Goal: Task Accomplishment & Management: Use online tool/utility

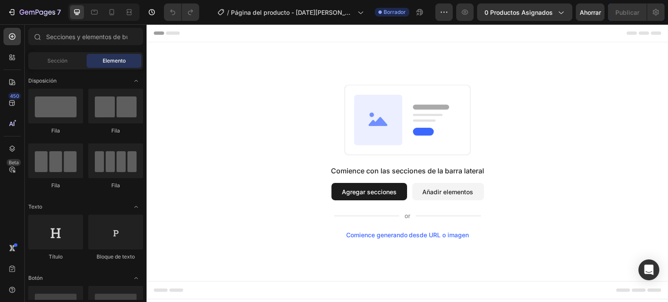
click at [113, 60] on font "Elemento" at bounding box center [114, 60] width 23 height 7
click at [59, 105] on div at bounding box center [55, 106] width 55 height 35
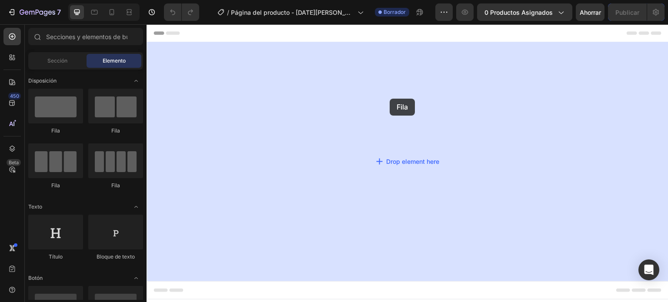
drag, startPoint x: 217, startPoint y: 134, endPoint x: 396, endPoint y: 99, distance: 182.5
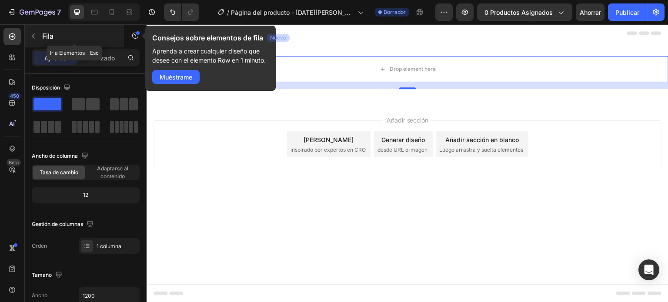
click at [38, 38] on button "button" at bounding box center [34, 36] width 14 height 14
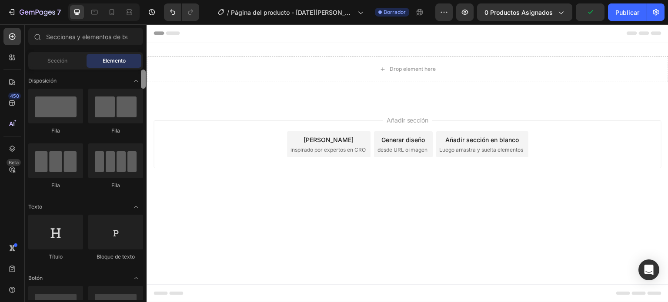
scroll to position [231, 0]
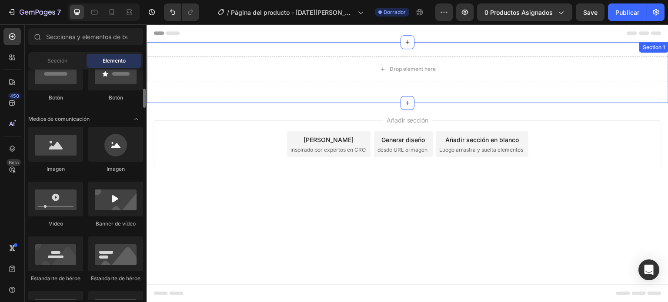
drag, startPoint x: 293, startPoint y: 104, endPoint x: 150, endPoint y: 101, distance: 143.1
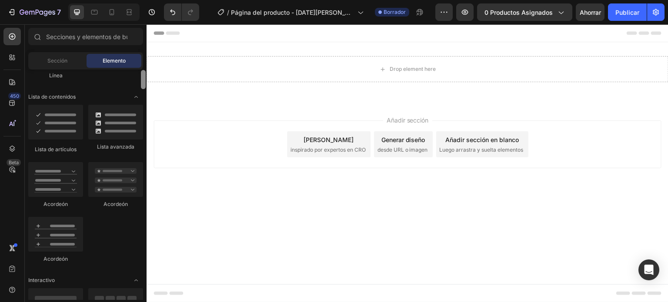
scroll to position [706, 0]
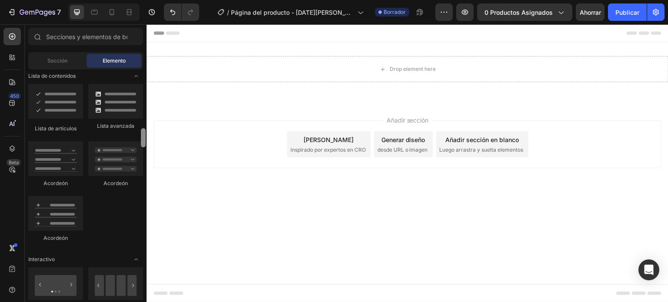
drag, startPoint x: 289, startPoint y: 117, endPoint x: 150, endPoint y: 147, distance: 142.9
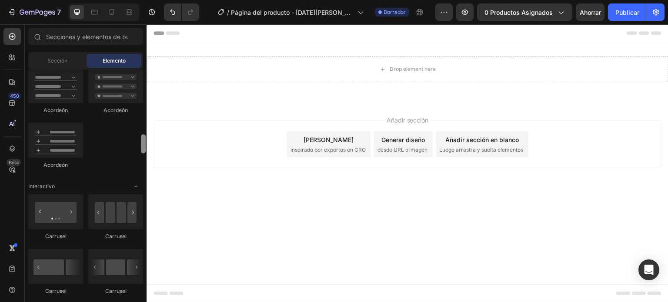
scroll to position [810, 0]
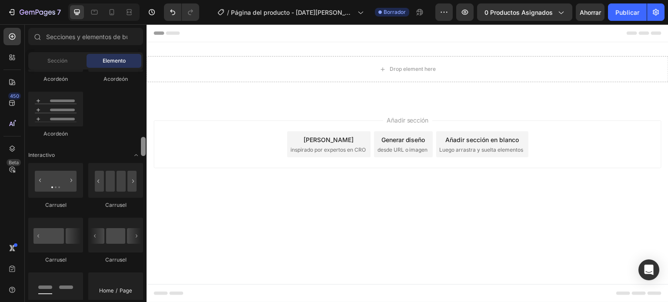
drag, startPoint x: 291, startPoint y: 162, endPoint x: 159, endPoint y: 198, distance: 136.6
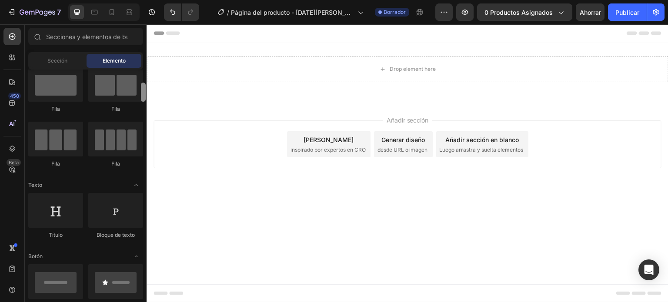
scroll to position [0, 0]
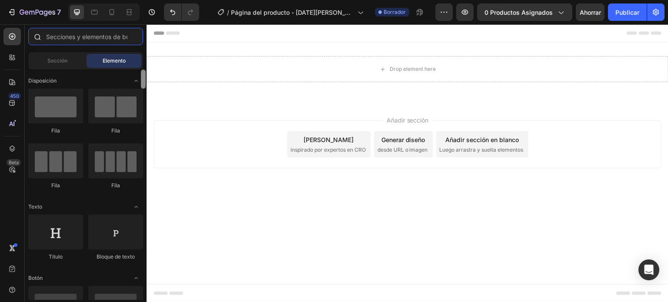
click at [104, 35] on input "text" at bounding box center [85, 36] width 115 height 17
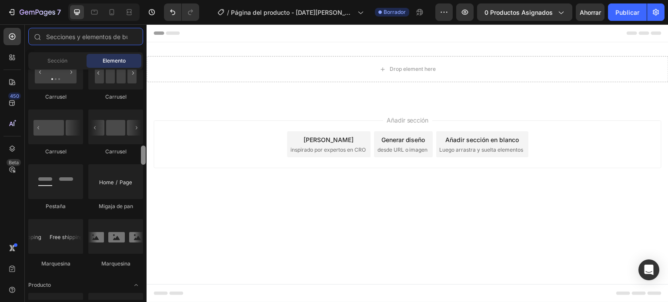
scroll to position [929, 0]
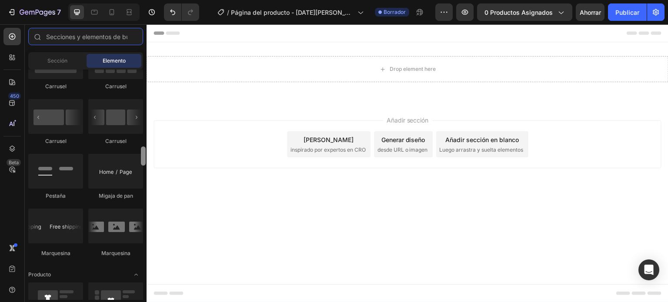
drag, startPoint x: 143, startPoint y: 80, endPoint x: 143, endPoint y: 158, distance: 77.4
click at [143, 158] on div at bounding box center [143, 156] width 5 height 19
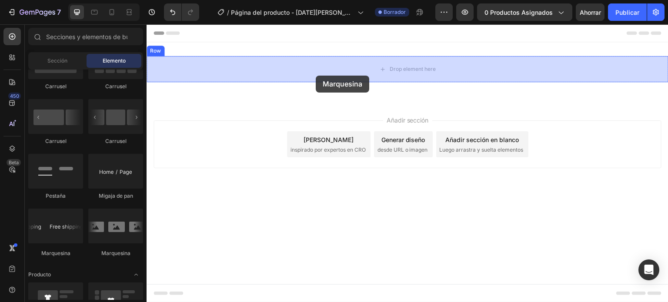
drag, startPoint x: 204, startPoint y: 249, endPoint x: 317, endPoint y: 74, distance: 207.6
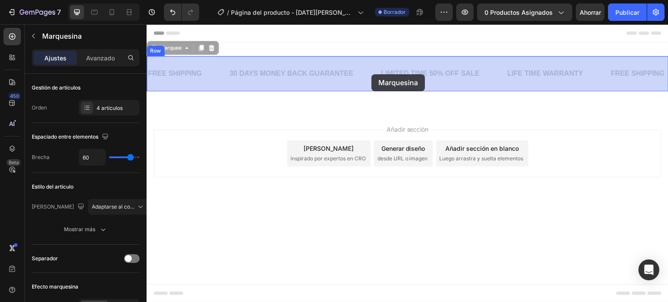
drag, startPoint x: 345, startPoint y: 61, endPoint x: 368, endPoint y: 72, distance: 25.9
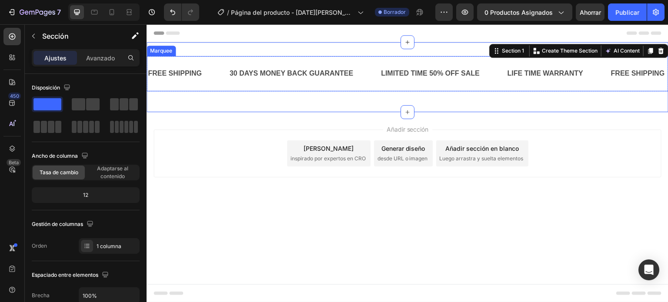
drag, startPoint x: 406, startPoint y: 41, endPoint x: 406, endPoint y: 59, distance: 17.4
click at [406, 59] on div "FREE SHIPPING Text Block 30 DAYS MONEY BACK GUARANTEE Text Block LIMITED TIME 5…" at bounding box center [408, 77] width 522 height 70
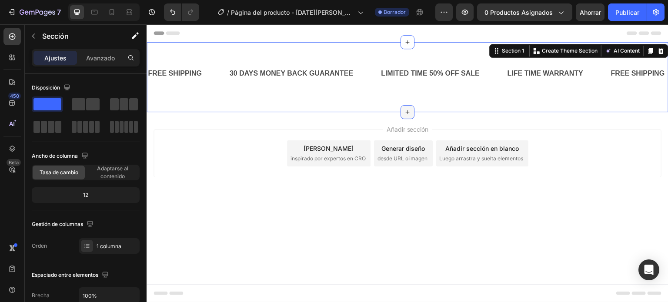
click at [402, 106] on div at bounding box center [408, 112] width 14 height 14
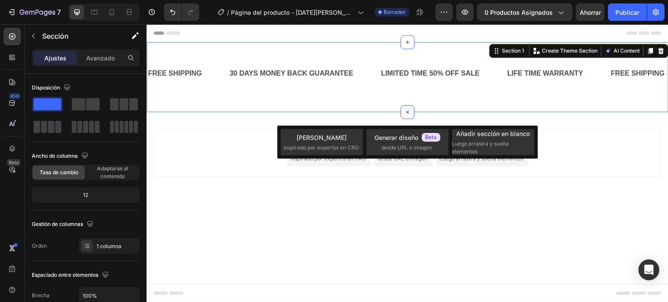
click at [408, 110] on icon at bounding box center [408, 112] width 10 height 10
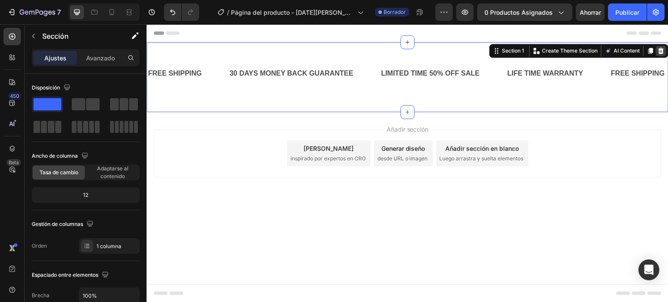
click at [660, 48] on icon at bounding box center [661, 50] width 7 height 7
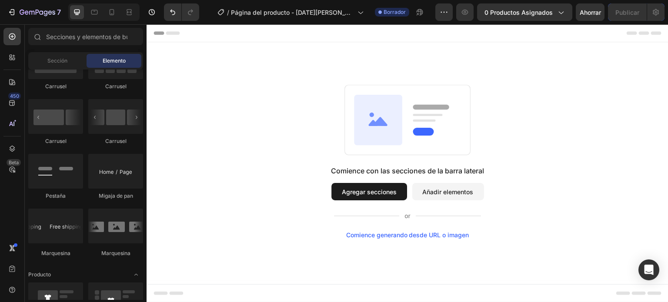
click at [116, 63] on font "Elemento" at bounding box center [114, 60] width 23 height 7
click at [140, 91] on div "Carrusel Carrusel Carrusel Carrusel Pestaña Migaja de pan Marquesina" at bounding box center [85, 154] width 115 height 221
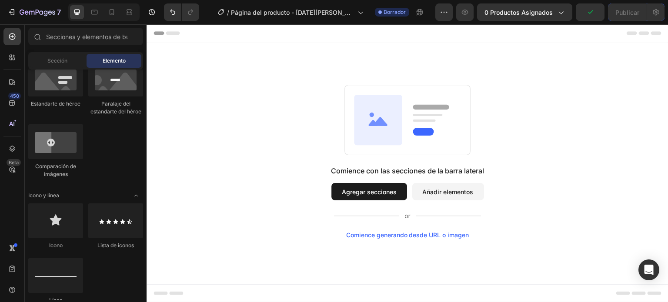
scroll to position [0, 0]
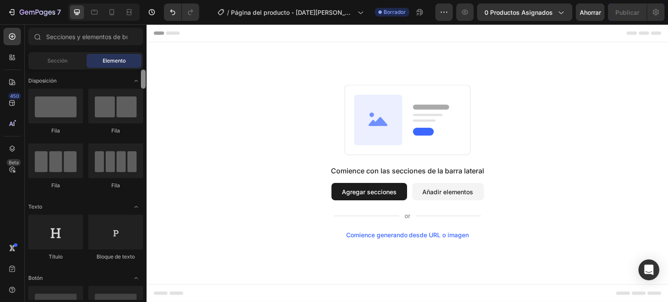
drag, startPoint x: 290, startPoint y: 160, endPoint x: 147, endPoint y: 60, distance: 174.1
click at [148, 48] on div "Comience con las secciones de la barra lateral Agregar secciones Añadir element…" at bounding box center [408, 161] width 522 height 239
click at [213, 69] on div "Comience con las secciones de la barra lateral Agregar secciones Añadir element…" at bounding box center [408, 161] width 522 height 239
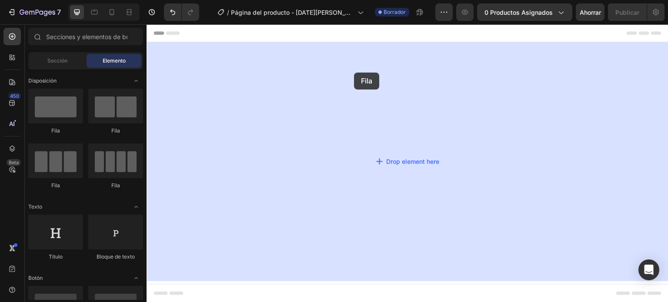
drag, startPoint x: 207, startPoint y: 121, endPoint x: 354, endPoint y: 73, distance: 155.3
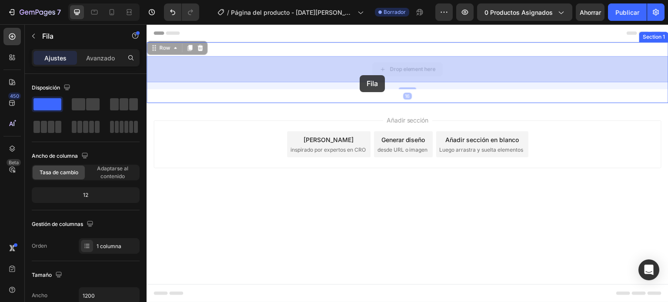
drag, startPoint x: 354, startPoint y: 73, endPoint x: 360, endPoint y: 76, distance: 6.4
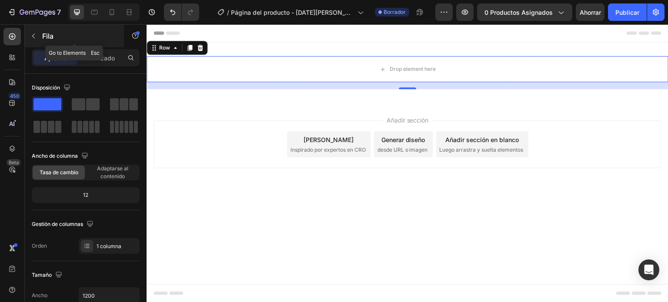
click at [34, 34] on icon "button" at bounding box center [33, 36] width 7 height 7
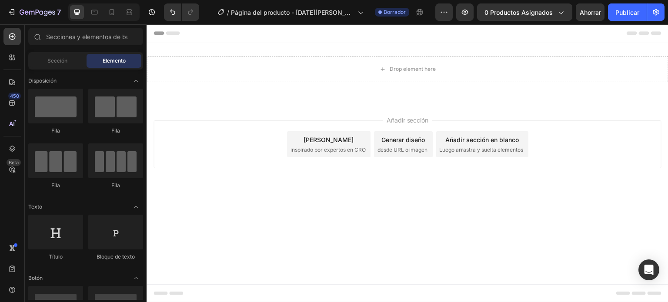
drag, startPoint x: 145, startPoint y: 97, endPoint x: 145, endPoint y: 108, distance: 10.4
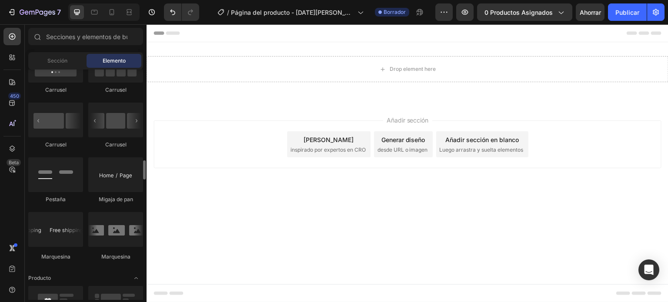
scroll to position [939, 0]
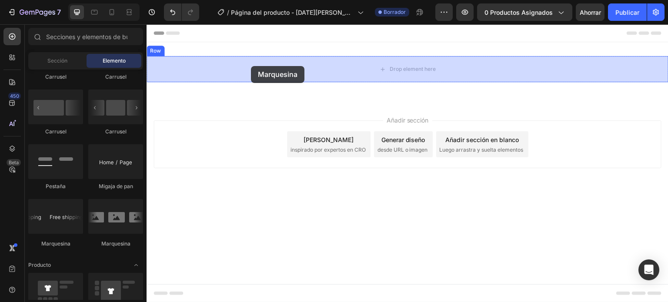
drag, startPoint x: 206, startPoint y: 251, endPoint x: 251, endPoint y: 66, distance: 190.3
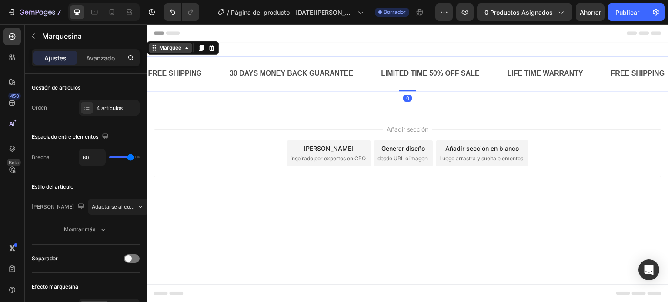
click at [183, 52] on div "Marquee" at bounding box center [170, 48] width 43 height 10
click at [153, 50] on icon at bounding box center [153, 47] width 7 height 7
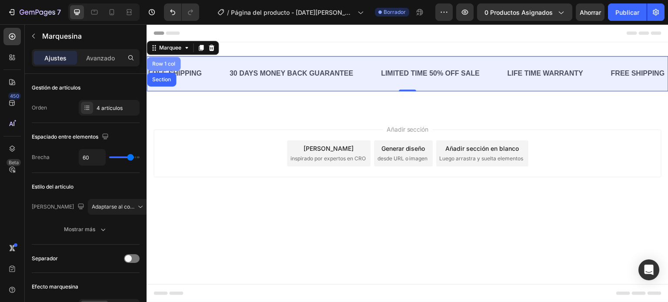
click at [170, 64] on div "Row 1 col" at bounding box center [163, 63] width 27 height 5
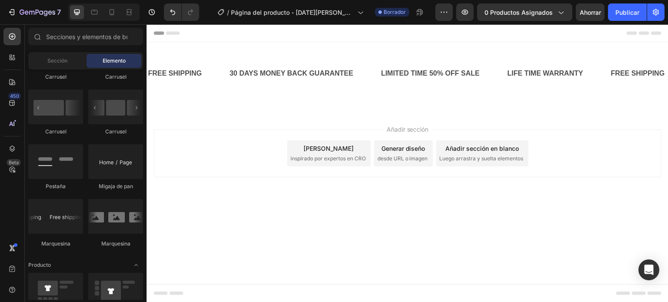
click at [206, 123] on div "Añadir sección Elija plantillas inspirado por expertos en CRO Generar diseño de…" at bounding box center [408, 165] width 522 height 107
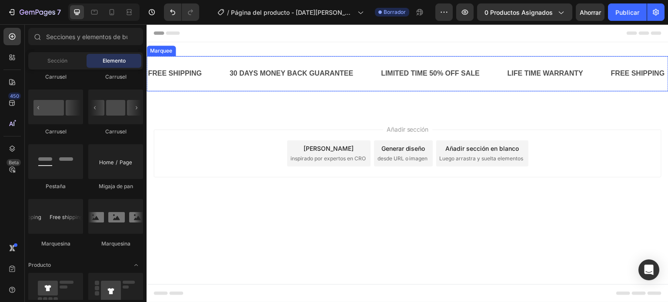
click at [219, 71] on div "FREE SHIPPING Text Block" at bounding box center [188, 73] width 82 height 21
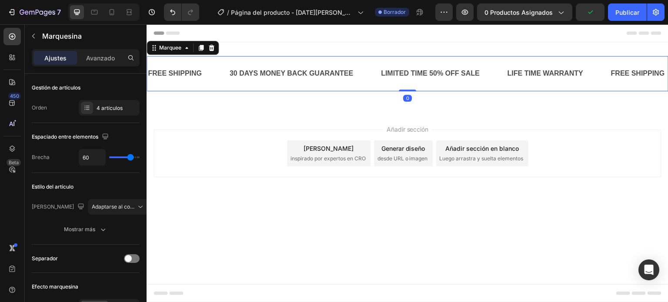
drag, startPoint x: 405, startPoint y: 89, endPoint x: 408, endPoint y: 69, distance: 20.3
click at [408, 69] on div "FREE SHIPPING Text Block 30 DAYS MONEY BACK GUARANTEE Text Block LIMITED TIME 5…" at bounding box center [408, 73] width 522 height 35
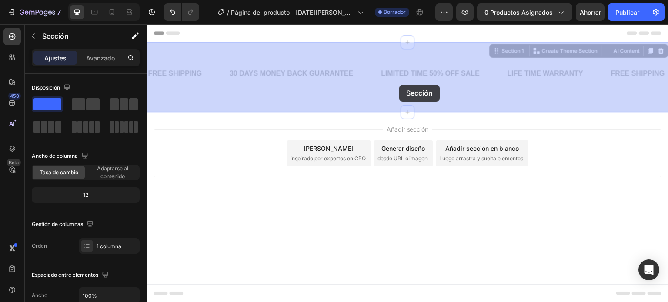
drag, startPoint x: 401, startPoint y: 54, endPoint x: 398, endPoint y: 85, distance: 30.6
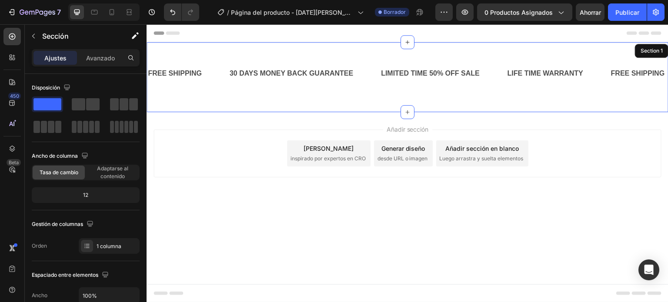
drag, startPoint x: 405, startPoint y: 111, endPoint x: 405, endPoint y: 50, distance: 60.9
click at [405, 50] on div "FREE SHIPPING Text Block 30 DAYS MONEY BACK GUARANTEE Text Block LIMITED TIME 5…" at bounding box center [408, 77] width 522 height 70
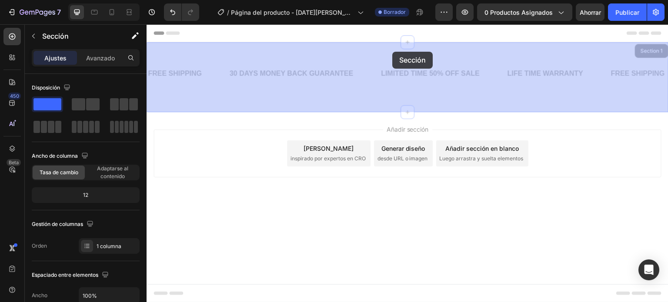
drag, startPoint x: 389, startPoint y: 43, endPoint x: 392, endPoint y: 52, distance: 9.2
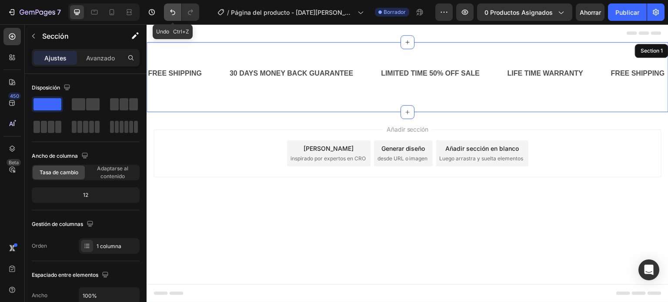
click at [170, 10] on icon "Deshacer/Rehacer" at bounding box center [172, 12] width 9 height 9
click at [170, 8] on icon "Deshacer/Rehacer" at bounding box center [172, 12] width 9 height 9
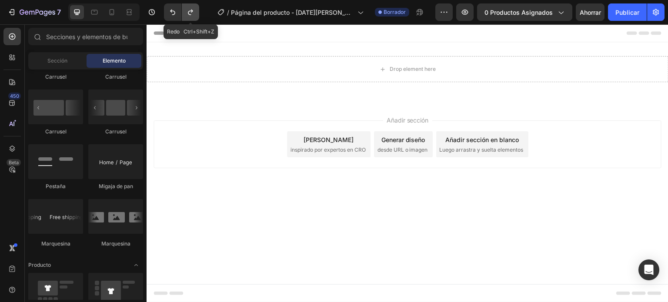
drag, startPoint x: 36, startPoint y: 14, endPoint x: 187, endPoint y: 9, distance: 151.9
click at [187, 9] on icon "Deshacer/Rehacer" at bounding box center [190, 12] width 9 height 9
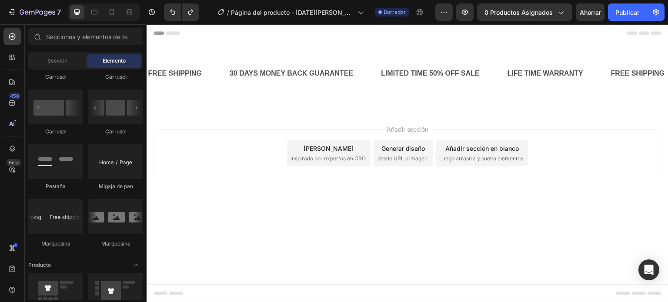
click at [197, 147] on div "Añadir sección Elija plantillas inspirado por expertos en CRO Generar diseño de…" at bounding box center [408, 154] width 508 height 48
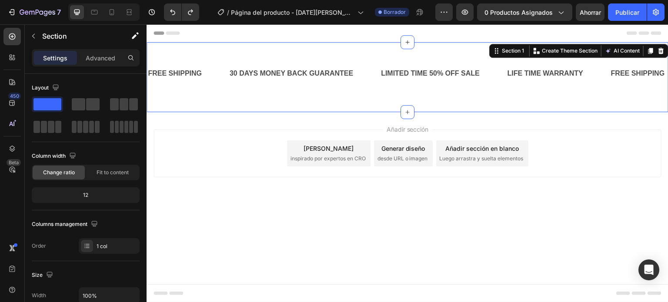
click at [389, 47] on div "FREE SHIPPING Text Block 30 DAYS MONEY BACK GUARANTEE Text Block LIMITED TIME 5…" at bounding box center [408, 77] width 522 height 70
drag, startPoint x: 405, startPoint y: 41, endPoint x: 406, endPoint y: 52, distance: 10.6
click at [406, 52] on div "FREE SHIPPING Text Block 30 DAYS MONEY BACK GUARANTEE Text Block LIMITED TIME 5…" at bounding box center [408, 77] width 522 height 70
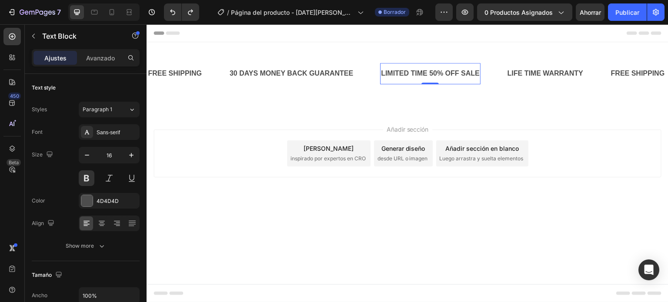
click at [387, 72] on div "LIMITED TIME 50% OFF SALE" at bounding box center [430, 74] width 100 height 14
click at [187, 68] on div "FREE SHIPPING" at bounding box center [175, 74] width 56 height 14
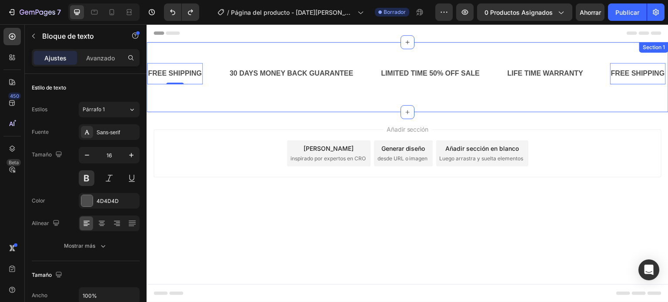
click at [230, 54] on div "FREE SHIPPING Text Block 0 30 DAYS MONEY BACK GUARANTEE Text Block LIMITED TIME…" at bounding box center [408, 77] width 522 height 70
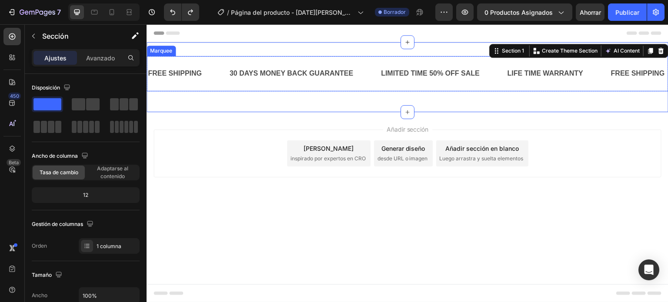
click at [218, 83] on div "FREE SHIPPING Text Block" at bounding box center [188, 73] width 82 height 21
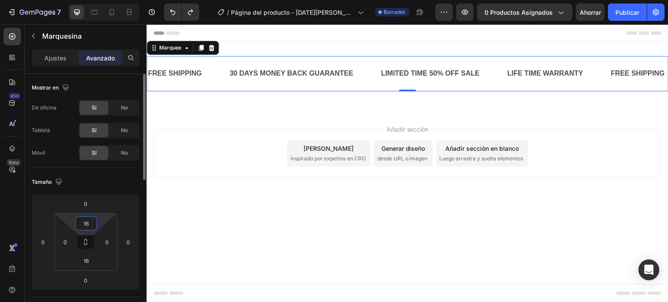
click at [89, 221] on input "16" at bounding box center [85, 223] width 17 height 13
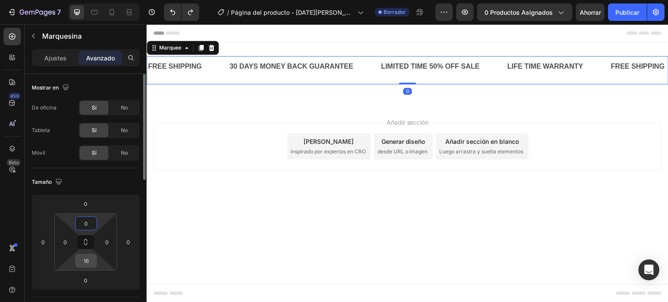
type input "0"
click at [89, 254] on input "16" at bounding box center [85, 260] width 17 height 13
type input "0"
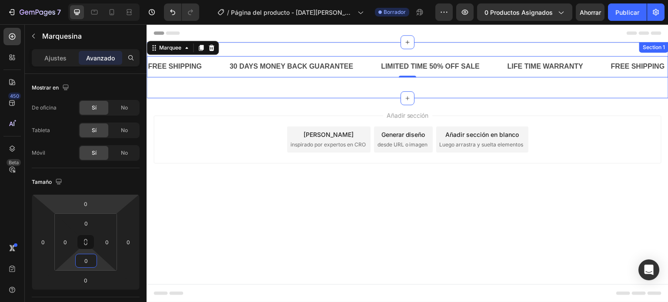
click at [264, 50] on div "FREE SHIPPING Text Block 30 DAYS MONEY BACK GUARANTEE Text Block LIMITED TIME 5…" at bounding box center [408, 70] width 522 height 56
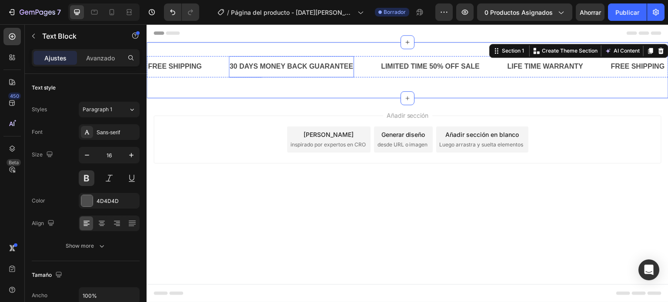
click at [266, 71] on div "30 DAYS MONEY BACK GUARANTEE" at bounding box center [292, 67] width 126 height 14
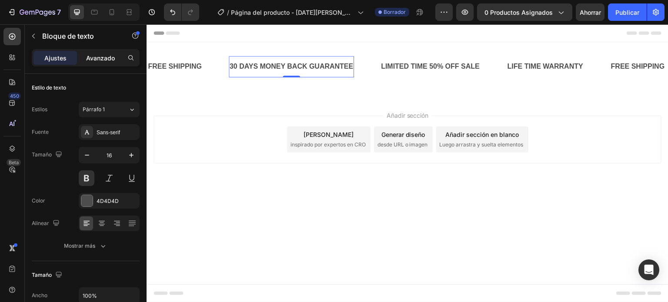
click at [93, 56] on font "Avanzado" at bounding box center [100, 57] width 29 height 7
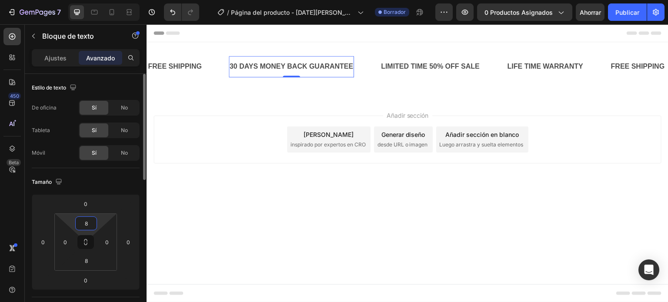
click at [85, 224] on input "8" at bounding box center [85, 223] width 17 height 13
type input "0"
click at [87, 260] on input "8" at bounding box center [85, 260] width 17 height 13
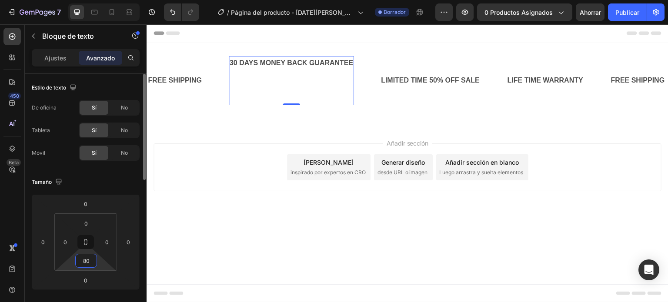
type input "8"
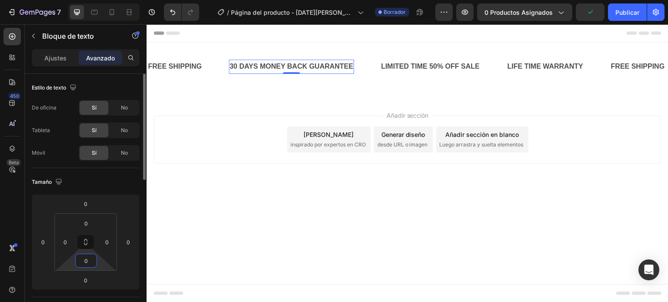
type input "0"
click at [332, 60] on div "30 DAYS MONEY BACK GUARANTEE" at bounding box center [292, 67] width 126 height 14
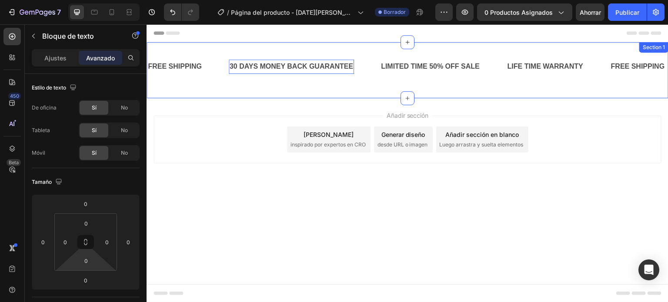
click at [368, 45] on div "FREE SHIPPING Text Block 30 DAYS MONEY BACK GUARANTEE Text Block 0 LIMITED TIME…" at bounding box center [408, 70] width 522 height 56
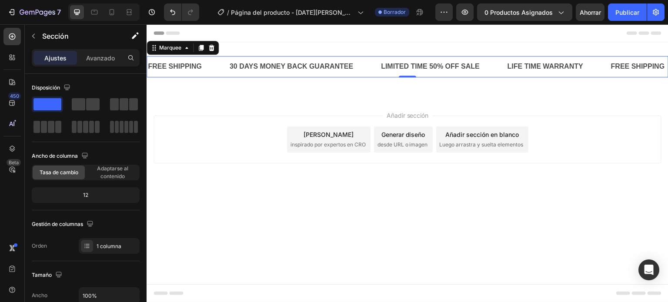
click at [363, 70] on div "30 DAYS MONEY BACK GUARANTEE Text Block" at bounding box center [305, 67] width 152 height 14
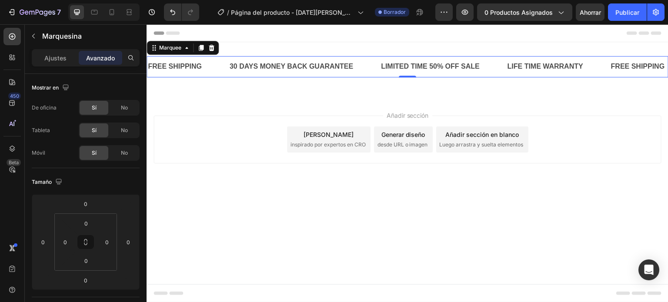
click at [366, 61] on div "30 DAYS MONEY BACK GUARANTEE Text Block" at bounding box center [305, 67] width 152 height 14
click at [62, 58] on font "Ajustes" at bounding box center [55, 57] width 22 height 7
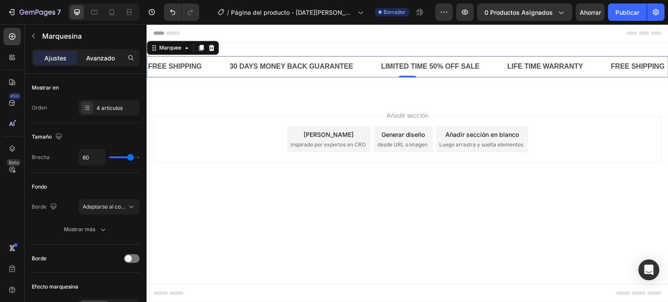
click at [83, 54] on div "Avanzado" at bounding box center [100, 58] width 43 height 14
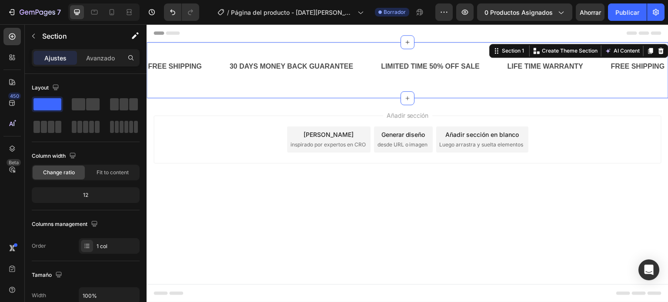
click at [258, 46] on div "FREE SHIPPING Text Block 30 DAYS MONEY BACK GUARANTEE Text Block LIMITED TIME 5…" at bounding box center [408, 70] width 522 height 56
click at [111, 54] on font "Avanzado" at bounding box center [100, 57] width 29 height 7
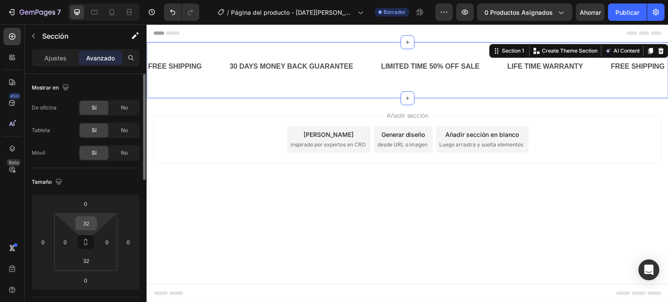
click at [87, 229] on input "32" at bounding box center [85, 223] width 17 height 13
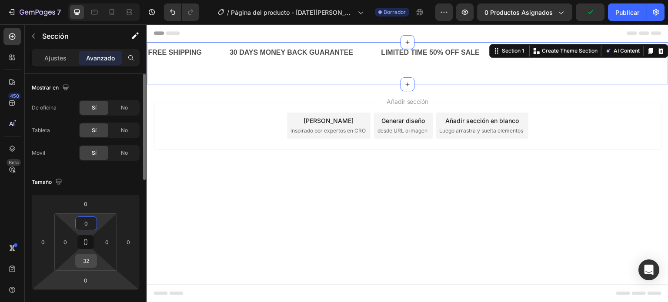
type input "0"
click at [88, 264] on input "32" at bounding box center [85, 260] width 17 height 13
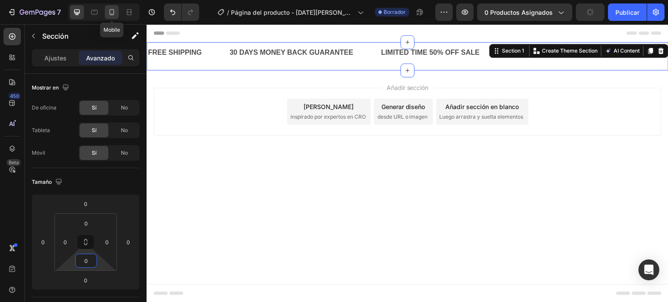
type input "0"
click at [116, 10] on icon at bounding box center [111, 12] width 9 height 9
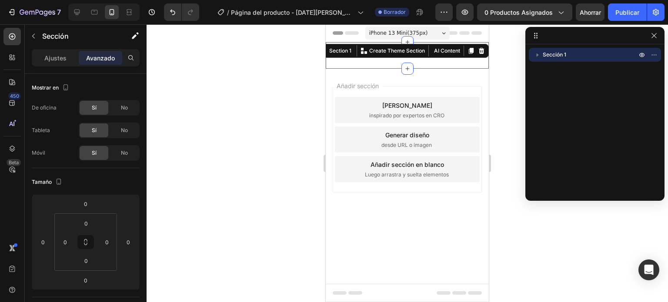
click at [307, 82] on div at bounding box center [408, 163] width 522 height 278
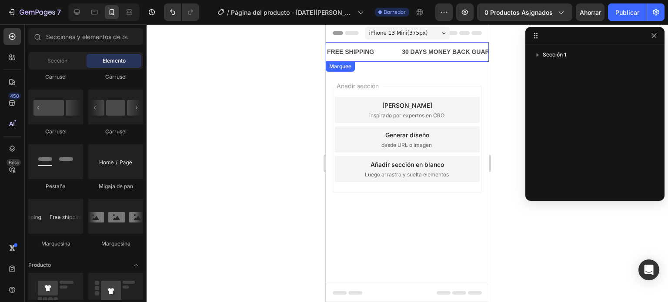
click at [379, 55] on div "FREE SHIPPING Text Block" at bounding box center [363, 52] width 75 height 20
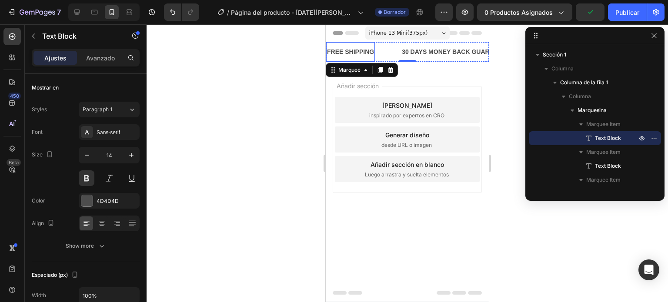
click at [358, 52] on div "FREE SHIPPING" at bounding box center [350, 52] width 49 height 13
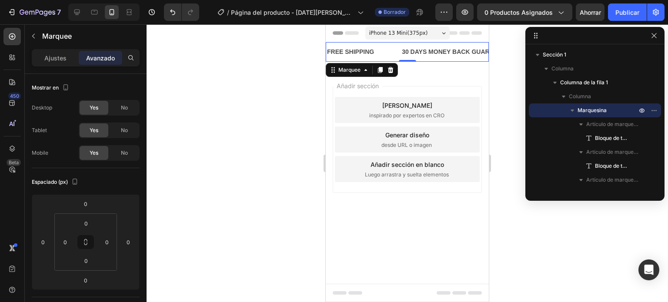
click at [393, 51] on div "FREE SHIPPING Text Block" at bounding box center [363, 52] width 75 height 20
click at [384, 34] on span "iPhone 13 Mini ( 375 px)" at bounding box center [398, 33] width 59 height 9
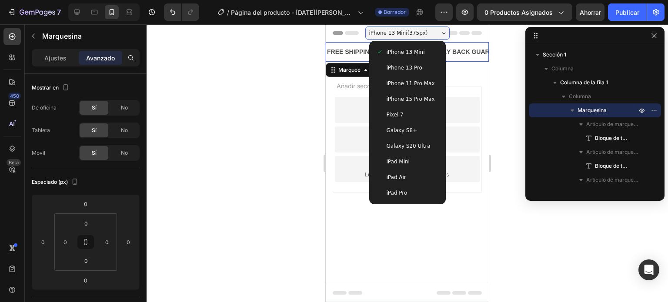
click at [397, 69] on span "iPhone 13 Pro" at bounding box center [405, 68] width 36 height 9
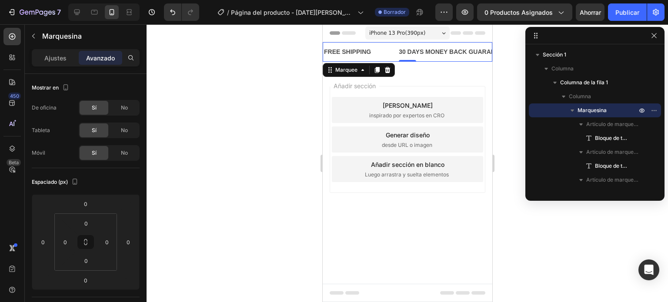
click at [390, 47] on div "FREE SHIPPING Text Block" at bounding box center [360, 52] width 75 height 20
click at [389, 53] on div "FREE SHIPPING Text Block" at bounding box center [360, 52] width 75 height 20
click at [423, 57] on p "30 DAYS MONEY BACK GUARANTEE" at bounding box center [452, 52] width 108 height 11
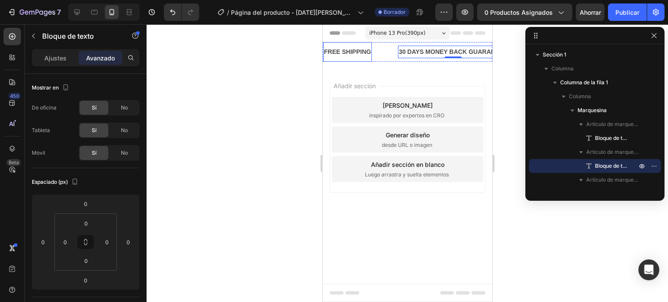
click at [358, 52] on div "FREE SHIPPING" at bounding box center [347, 52] width 49 height 13
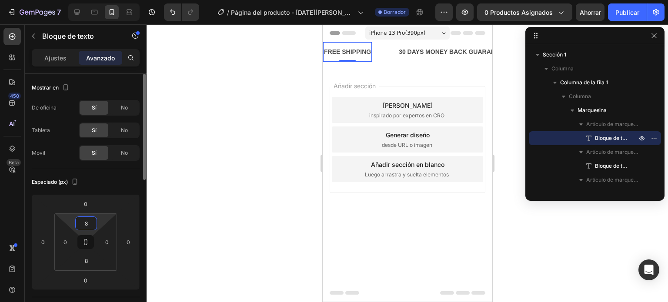
click at [94, 227] on input "8" at bounding box center [85, 223] width 17 height 13
type input "0"
click at [82, 262] on input "8" at bounding box center [85, 260] width 17 height 13
type input "0"
click at [207, 209] on div at bounding box center [408, 163] width 522 height 278
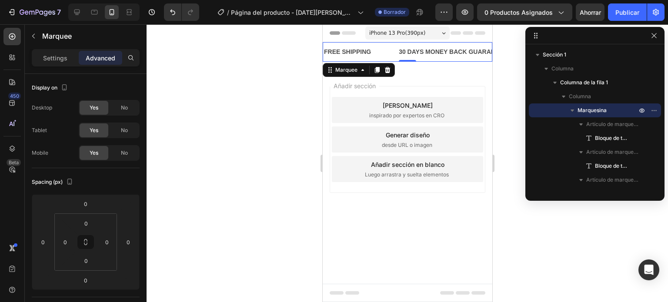
click at [384, 48] on div "FREE SHIPPING Text Block" at bounding box center [360, 52] width 75 height 13
click at [659, 12] on icon "button" at bounding box center [656, 12] width 9 height 9
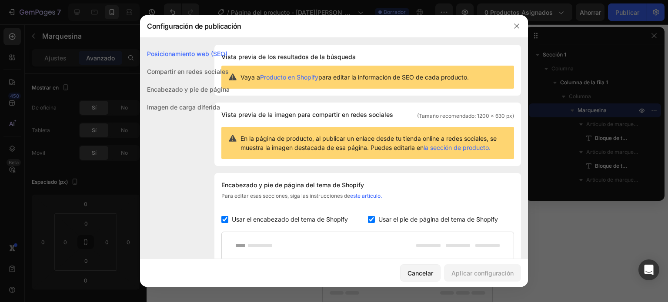
click at [291, 76] on font "Producto en Shopify" at bounding box center [289, 77] width 58 height 7
click at [516, 24] on icon "button" at bounding box center [516, 26] width 7 height 7
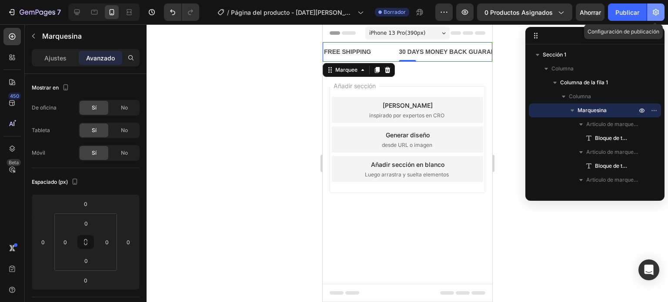
click at [658, 12] on icon "button" at bounding box center [656, 12] width 6 height 7
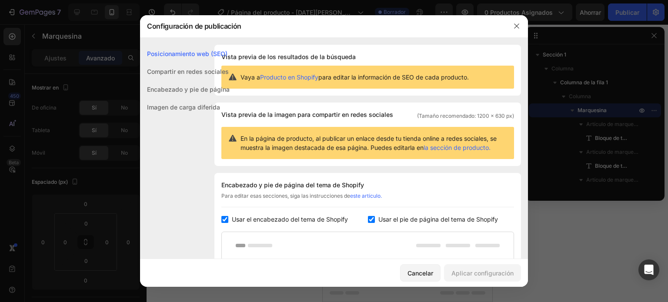
click at [302, 55] on font "Vista previa de los resultados de la búsqueda" at bounding box center [288, 56] width 134 height 7
click at [274, 76] on font "Producto en Shopify" at bounding box center [289, 77] width 58 height 7
click at [429, 271] on font "Cancelar" at bounding box center [421, 273] width 26 height 7
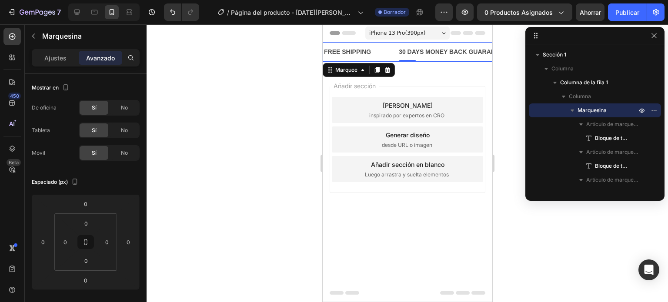
click at [205, 92] on div at bounding box center [408, 163] width 522 height 278
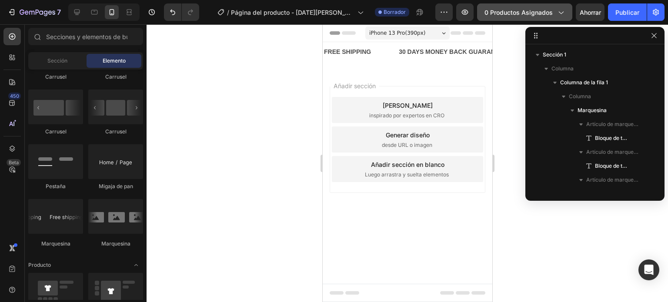
click at [524, 16] on span "0 productos asignados" at bounding box center [519, 12] width 68 height 9
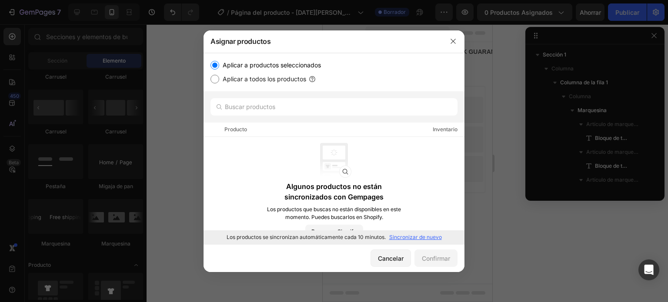
click at [277, 77] on font "Aplicar a todos los productos" at bounding box center [265, 78] width 84 height 7
click at [219, 77] on input "Aplicar a todos los productos" at bounding box center [215, 79] width 9 height 9
radio input "true"
click at [271, 64] on font "Aplicar a productos seleccionados" at bounding box center [272, 64] width 98 height 7
click at [219, 64] on input "Aplicar a productos seleccionados" at bounding box center [215, 65] width 9 height 9
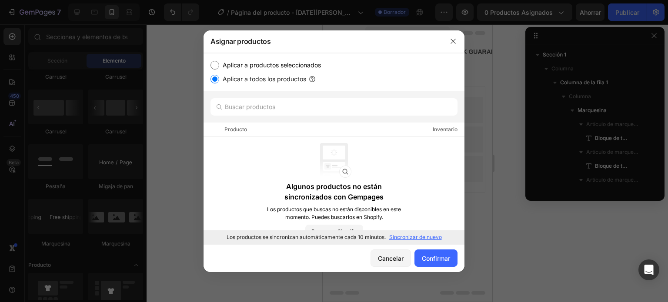
radio input "true"
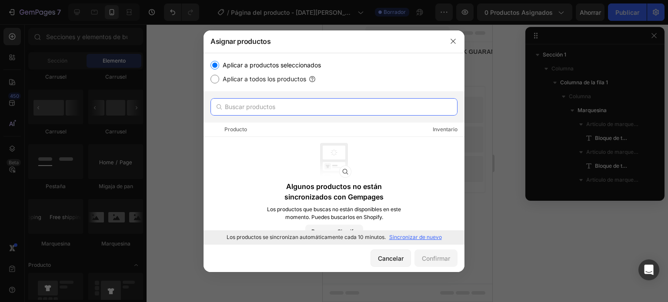
click at [267, 107] on input "text" at bounding box center [334, 106] width 247 height 17
click at [394, 257] on font "Cancelar" at bounding box center [391, 258] width 26 height 7
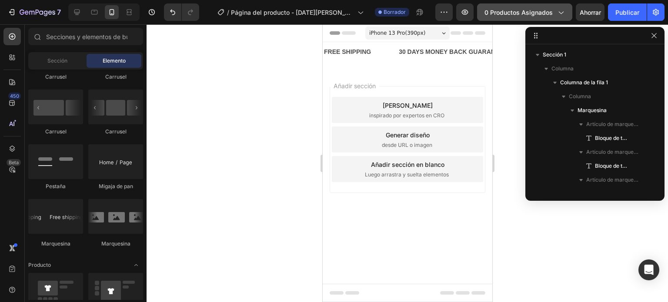
click at [531, 11] on font "0 productos asignados" at bounding box center [519, 12] width 68 height 7
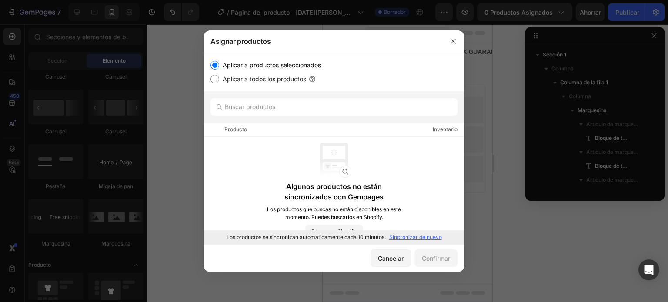
click at [426, 235] on font "Sincronizar de nuevo" at bounding box center [415, 237] width 53 height 7
click at [391, 256] on font "Cancelar" at bounding box center [391, 258] width 26 height 7
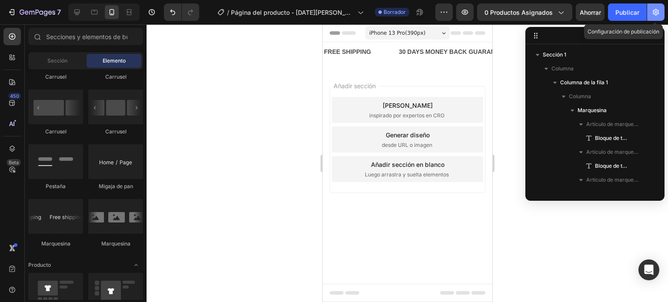
click at [655, 13] on icon "button" at bounding box center [656, 12] width 9 height 9
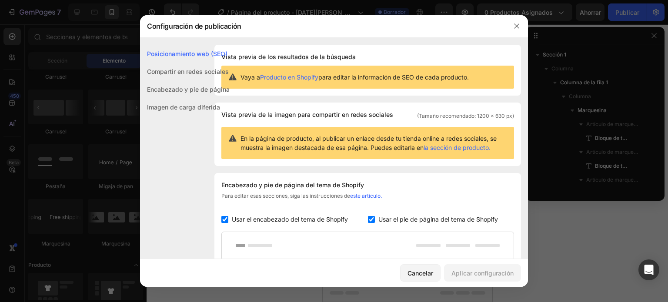
click at [446, 147] on font "la sección de producto." at bounding box center [457, 147] width 67 height 7
click at [514, 30] on button "button" at bounding box center [517, 26] width 14 height 14
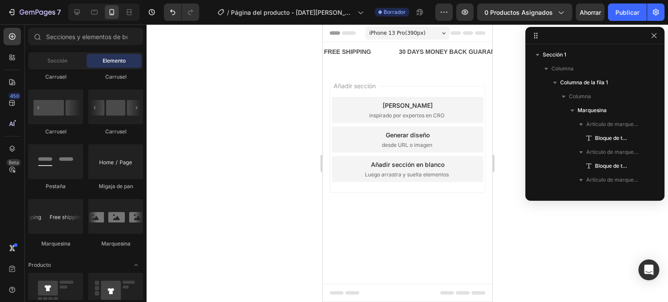
click at [456, 13] on div "Avance 0 productos asignados Ahorrar Publicar" at bounding box center [549, 11] width 229 height 17
click at [459, 13] on button "button" at bounding box center [464, 11] width 17 height 17
click at [649, 41] on div at bounding box center [594, 35] width 139 height 17
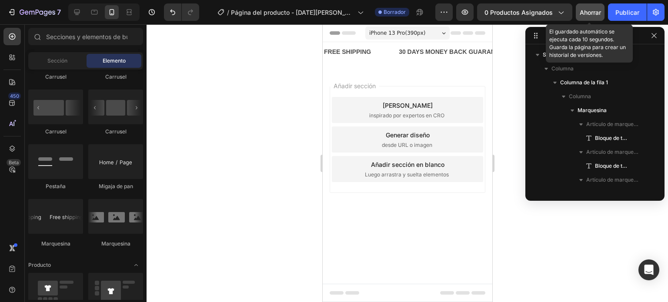
click at [586, 15] on font "Ahorrar" at bounding box center [590, 12] width 21 height 7
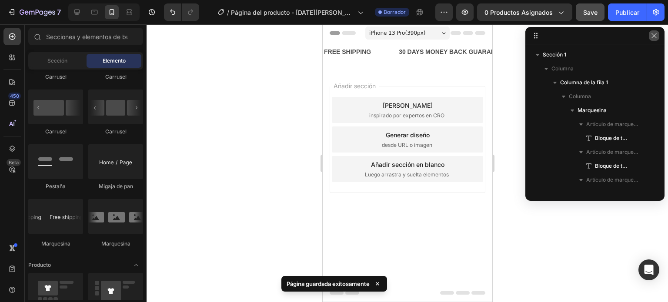
click at [653, 40] on button "button" at bounding box center [654, 35] width 10 height 10
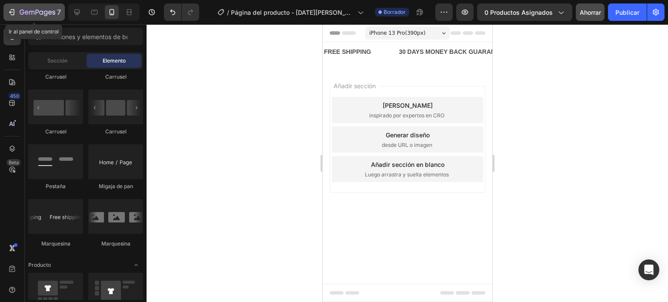
click at [14, 13] on icon "button" at bounding box center [13, 12] width 4 height 6
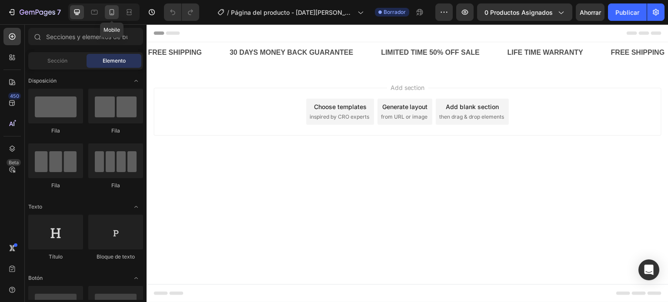
click at [115, 11] on icon at bounding box center [111, 12] width 9 height 9
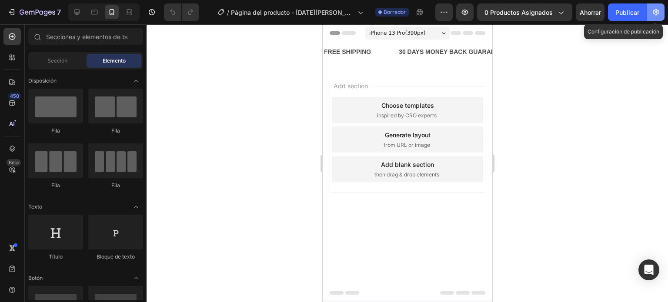
click at [659, 6] on button "button" at bounding box center [655, 11] width 17 height 17
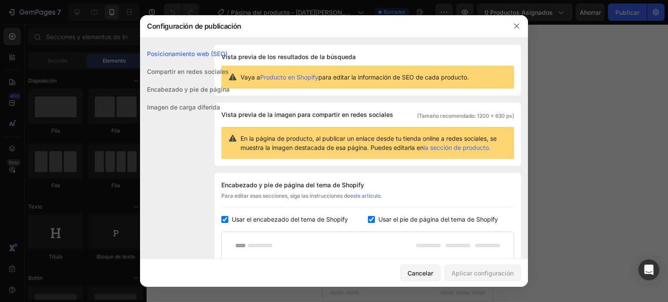
click at [184, 72] on font "Compartir en redes sociales" at bounding box center [188, 71] width 82 height 7
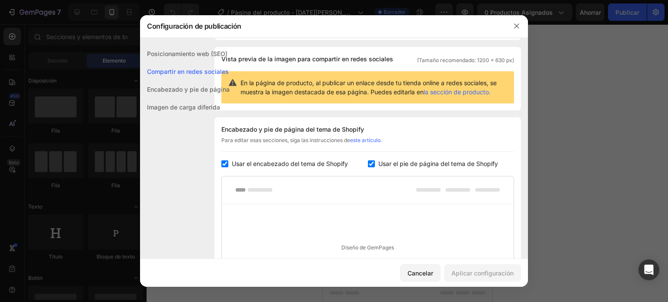
click at [190, 98] on div "Encabezado y pie de página" at bounding box center [185, 107] width 90 height 18
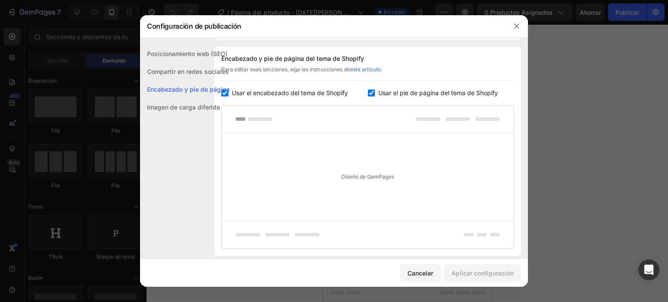
click at [196, 106] on font "Imagen de carga diferida" at bounding box center [183, 107] width 73 height 7
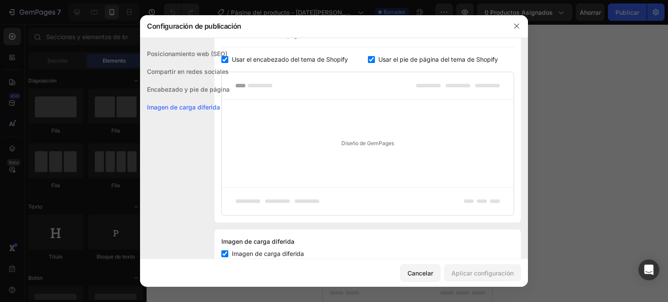
scroll to position [187, 0]
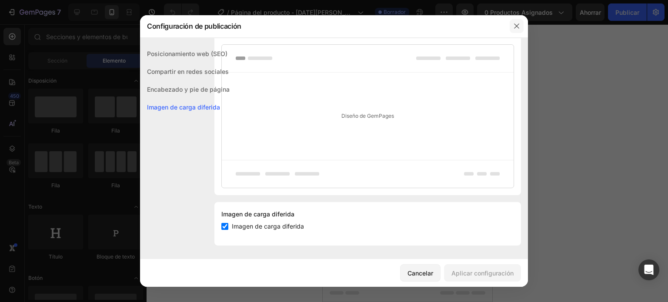
click at [520, 33] on button "button" at bounding box center [517, 26] width 14 height 14
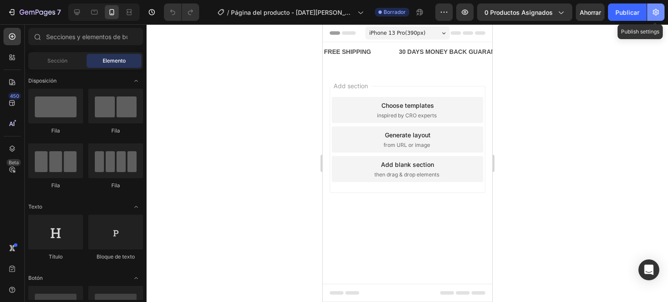
click at [655, 13] on icon "button" at bounding box center [656, 12] width 9 height 9
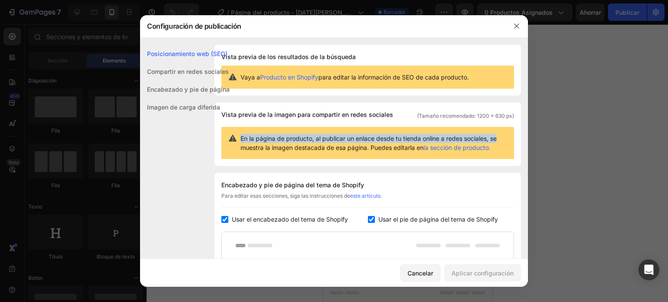
drag, startPoint x: 519, startPoint y: 98, endPoint x: 523, endPoint y: 123, distance: 25.1
click at [523, 123] on div "Posicionamiento web (SEO) Compartir en redes sociales Encabezado y pie de págin…" at bounding box center [334, 149] width 388 height 222
click at [270, 219] on font "Usar el encabezado del tema de Shopify" at bounding box center [290, 219] width 116 height 7
click at [468, 271] on font "Aplicar configuración" at bounding box center [482, 273] width 62 height 7
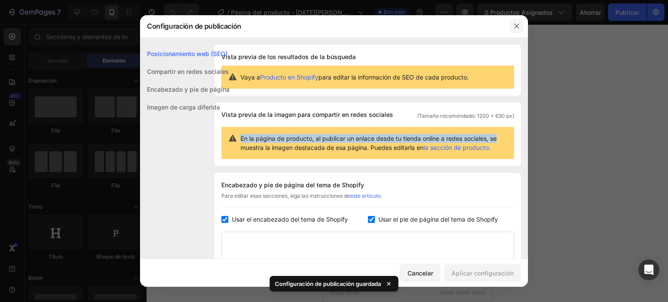
click at [518, 24] on icon "button" at bounding box center [516, 26] width 5 height 5
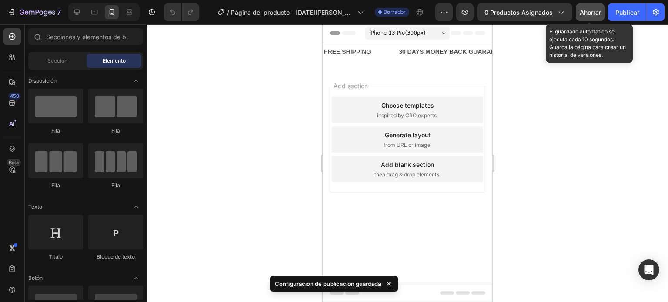
click at [583, 10] on font "Ahorrar" at bounding box center [590, 12] width 21 height 7
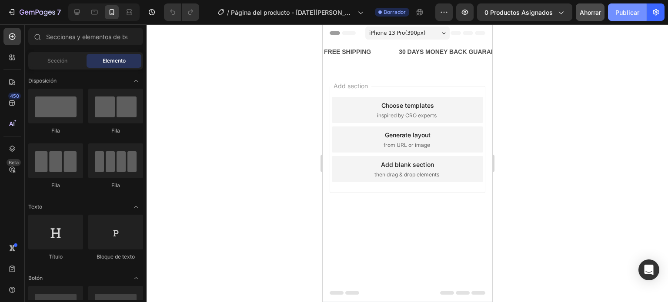
click at [619, 15] on font "Publicar" at bounding box center [627, 12] width 24 height 7
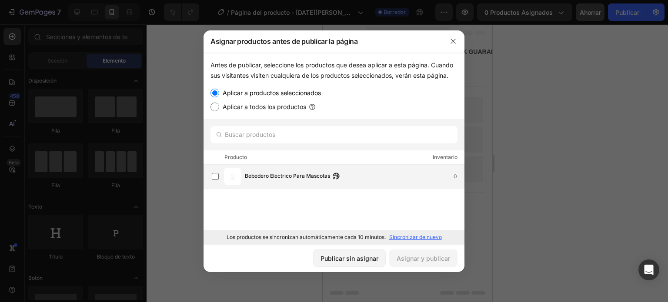
click at [289, 176] on font "Bebedero Electrico Para Mascotas" at bounding box center [287, 176] width 85 height 7
click at [424, 261] on font "Asignar y publicar" at bounding box center [423, 258] width 53 height 7
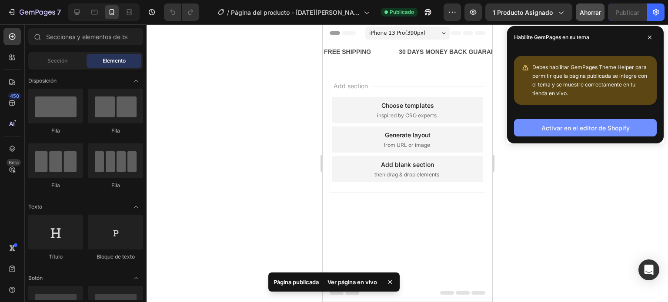
click at [622, 125] on font "Activar en el editor de Shopify" at bounding box center [586, 127] width 88 height 7
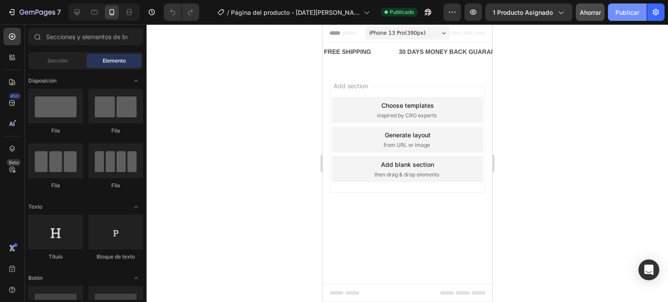
click at [639, 13] on font "Publicar" at bounding box center [627, 12] width 24 height 7
click at [471, 11] on icon "button" at bounding box center [473, 12] width 7 height 5
click at [75, 12] on icon at bounding box center [77, 13] width 6 height 6
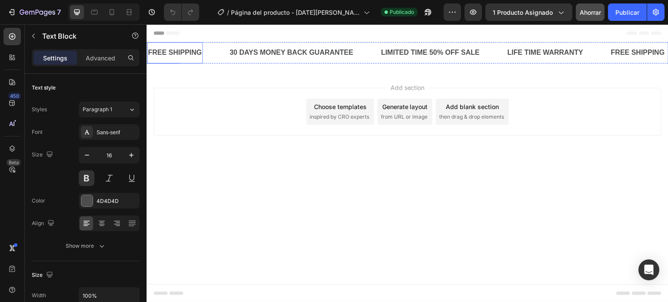
click at [200, 56] on div "FREE SHIPPING" at bounding box center [175, 53] width 56 height 14
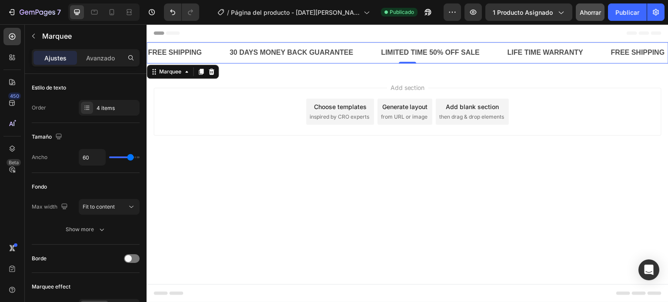
click at [219, 50] on div "FREE SHIPPING Text Block" at bounding box center [188, 52] width 82 height 21
click at [212, 46] on div "FREE SHIPPING Text Block" at bounding box center [188, 52] width 82 height 21
click at [97, 49] on div "Ajustes Avanzado" at bounding box center [86, 57] width 108 height 17
click at [102, 56] on font "Avanzado" at bounding box center [100, 57] width 29 height 7
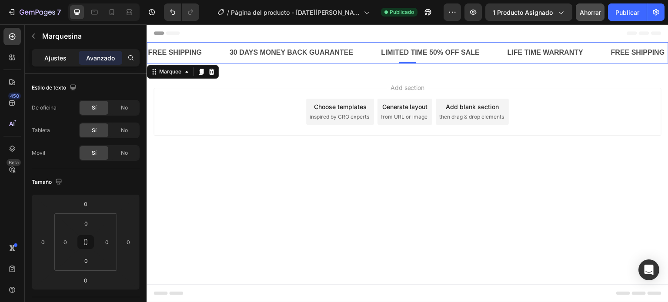
click at [56, 60] on font "Ajustes" at bounding box center [55, 57] width 22 height 7
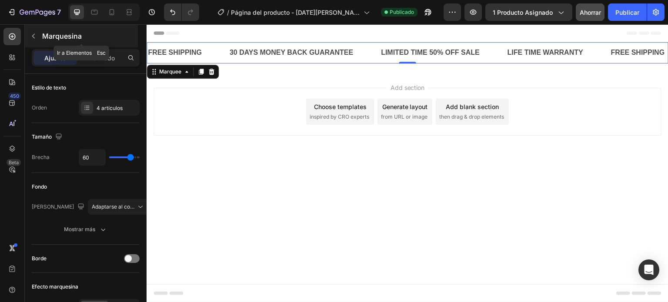
click at [36, 39] on icon "button" at bounding box center [33, 36] width 7 height 7
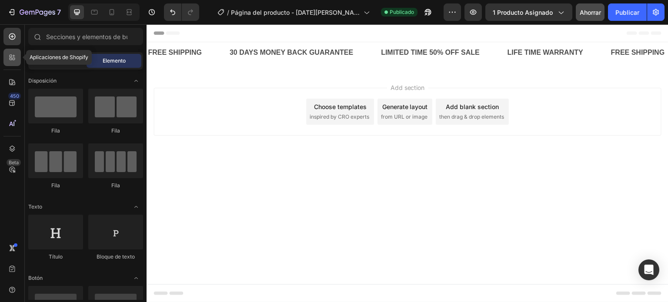
click at [18, 57] on div at bounding box center [11, 57] width 17 height 17
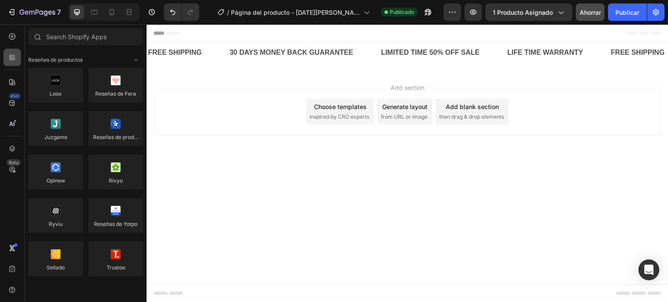
click at [18, 57] on div at bounding box center [11, 57] width 17 height 17
click at [9, 39] on icon at bounding box center [12, 36] width 9 height 9
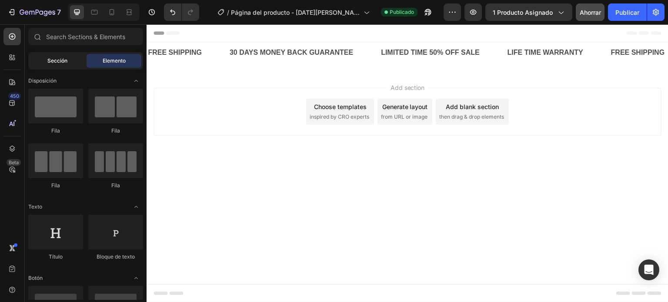
click at [68, 60] on div "Sección" at bounding box center [57, 61] width 55 height 14
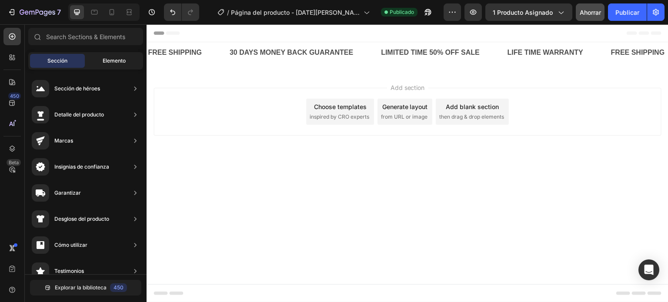
click at [103, 62] on font "Elemento" at bounding box center [114, 60] width 23 height 7
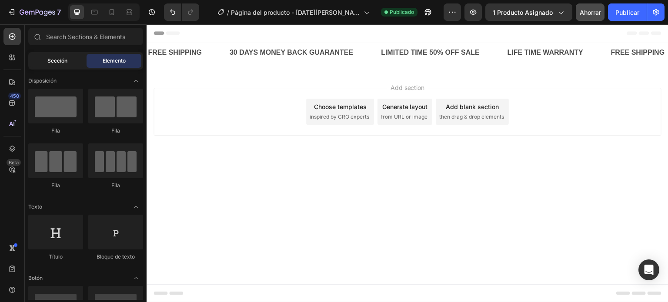
click at [69, 62] on div "Sección" at bounding box center [57, 61] width 55 height 14
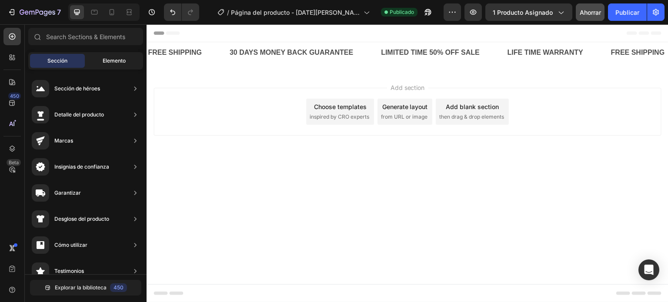
click at [118, 56] on div "Elemento" at bounding box center [114, 61] width 55 height 14
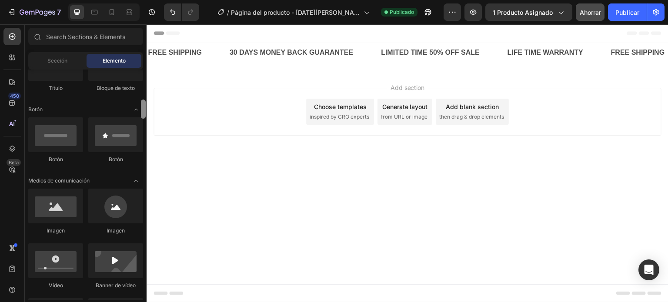
scroll to position [184, 0]
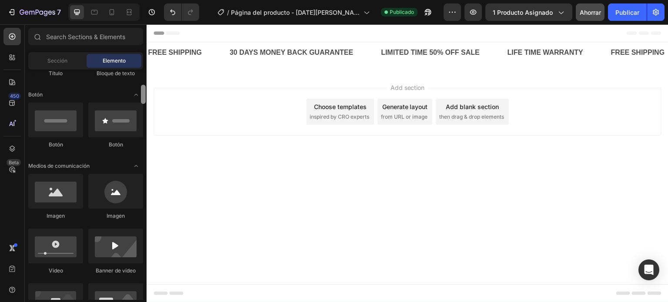
drag, startPoint x: 291, startPoint y: 102, endPoint x: 149, endPoint y: 130, distance: 144.9
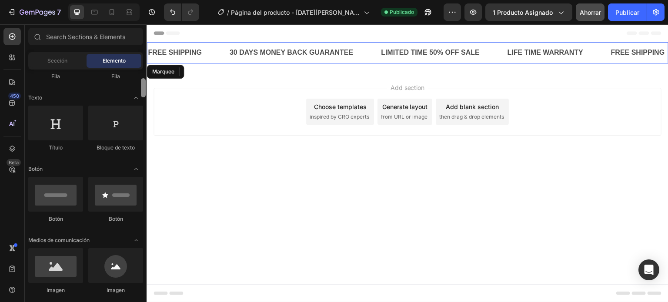
click at [212, 55] on div "FREE SHIPPING Text Block" at bounding box center [188, 52] width 82 height 21
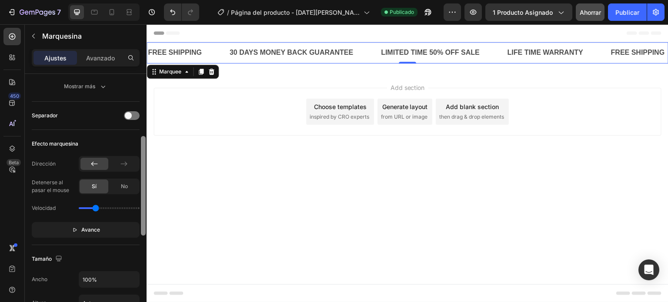
scroll to position [147, 0]
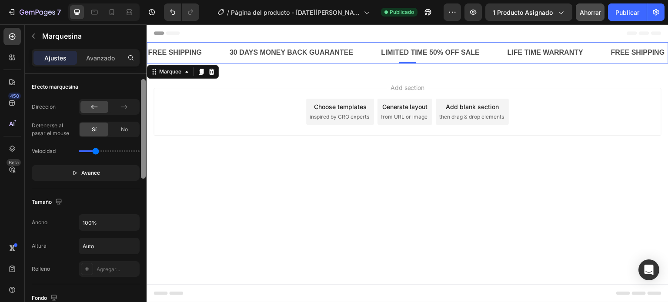
drag, startPoint x: 143, startPoint y: 95, endPoint x: 145, endPoint y: 174, distance: 78.7
click at [145, 174] on div at bounding box center [143, 129] width 5 height 100
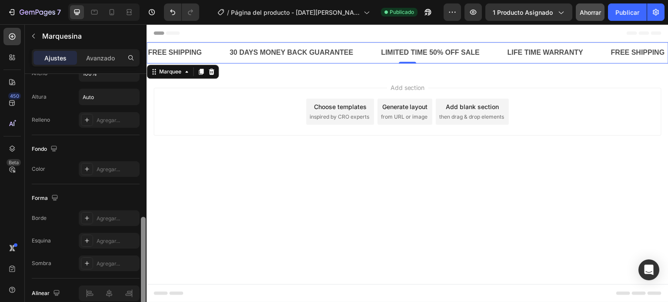
scroll to position [353, 0]
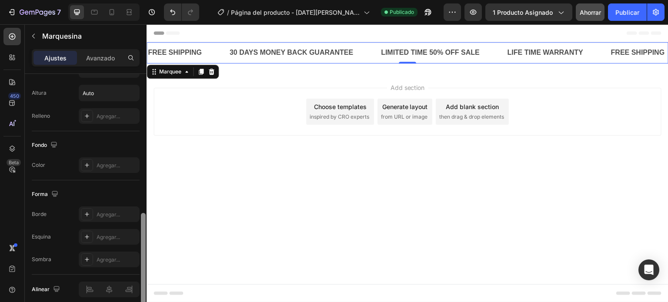
drag, startPoint x: 291, startPoint y: 198, endPoint x: 151, endPoint y: 230, distance: 143.6
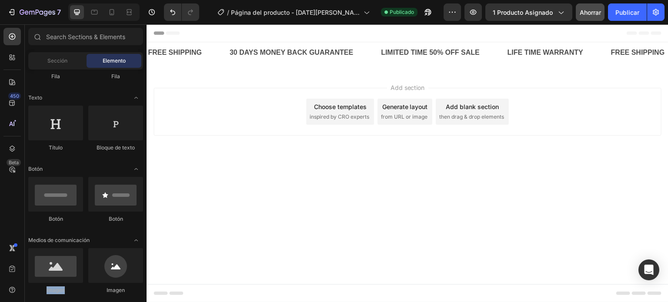
drag, startPoint x: 145, startPoint y: 221, endPoint x: 145, endPoint y: 248, distance: 27.4
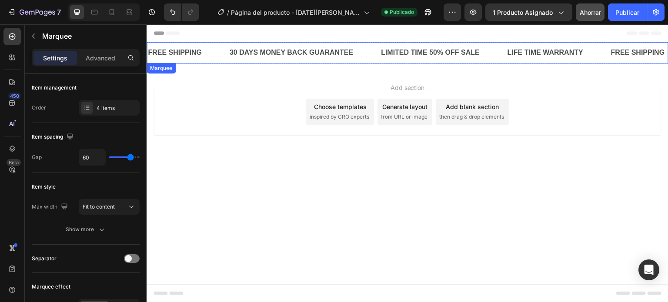
click at [212, 54] on div "FREE SHIPPING Text Block" at bounding box center [188, 52] width 82 height 21
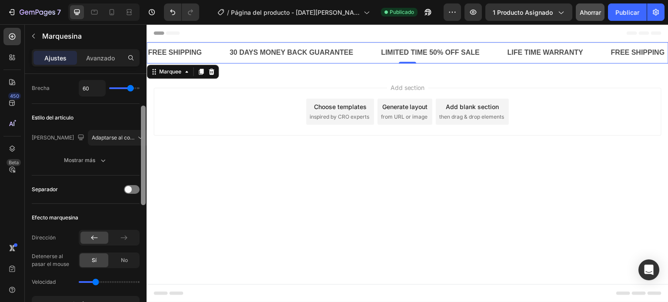
scroll to position [65, 0]
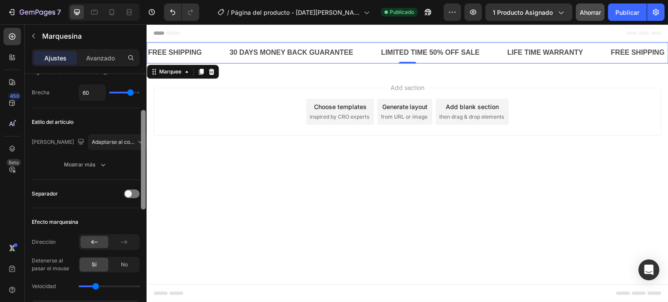
drag, startPoint x: 144, startPoint y: 124, endPoint x: 139, endPoint y: 149, distance: 26.1
click at [139, 149] on div "Gestión de artículos Orden 4 artículos Espaciado entre elementos Brecha 60 Esti…" at bounding box center [86, 200] width 122 height 253
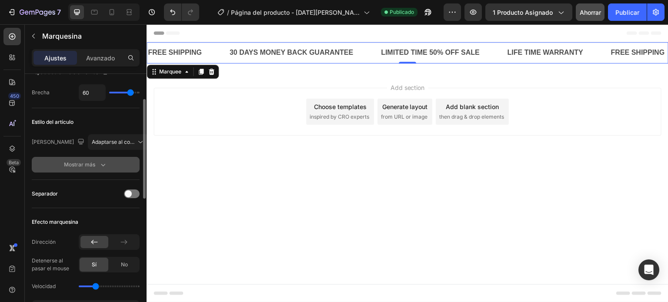
click at [99, 167] on icon "button" at bounding box center [103, 164] width 9 height 9
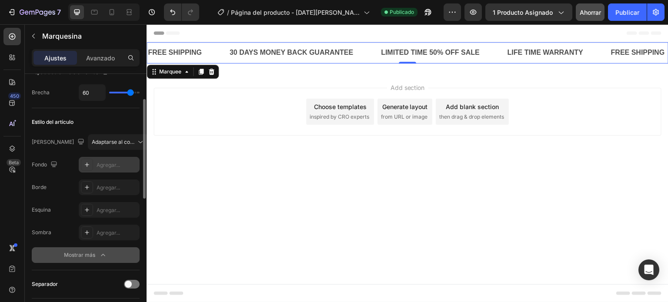
click at [100, 164] on font "Agregar..." at bounding box center [108, 165] width 23 height 7
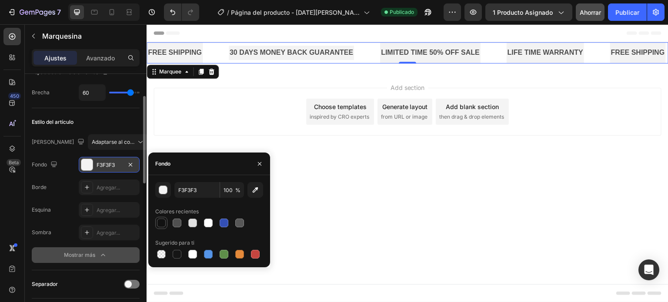
click at [163, 220] on div at bounding box center [161, 223] width 9 height 9
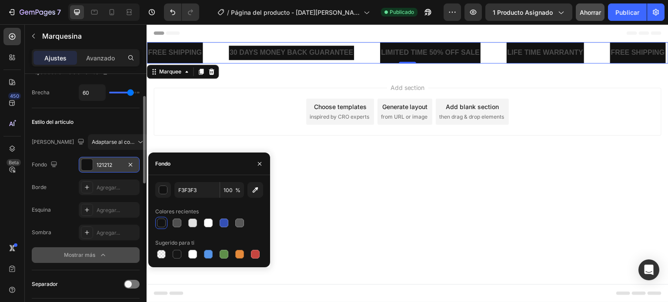
click at [163, 220] on div at bounding box center [161, 223] width 9 height 9
click at [193, 226] on div at bounding box center [192, 223] width 9 height 9
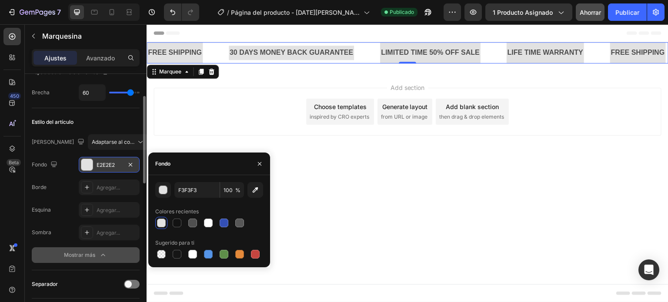
click at [242, 122] on div "Add section Choose templates inspired by CRO experts Generate layout from URL o…" at bounding box center [408, 112] width 508 height 48
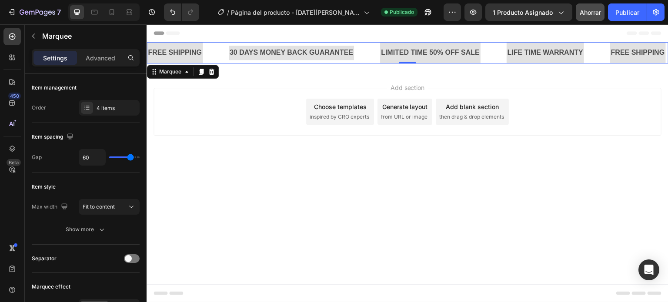
click at [210, 60] on div "FREE SHIPPING Text Block" at bounding box center [188, 52] width 82 height 21
click at [216, 53] on div "FREE SHIPPING Text Block" at bounding box center [188, 52] width 82 height 21
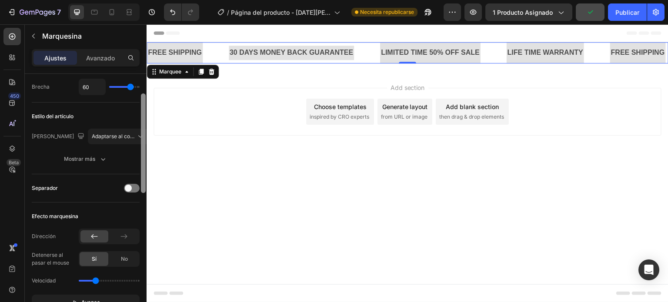
scroll to position [94, 0]
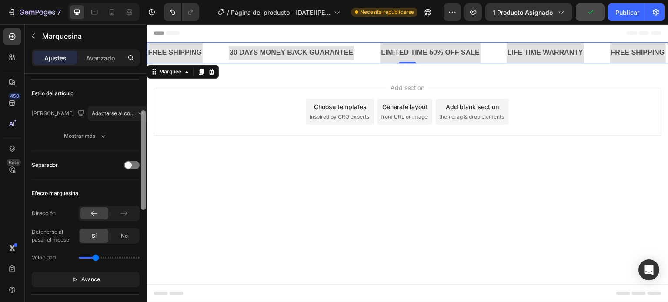
drag, startPoint x: 290, startPoint y: 131, endPoint x: 149, endPoint y: 187, distance: 151.5
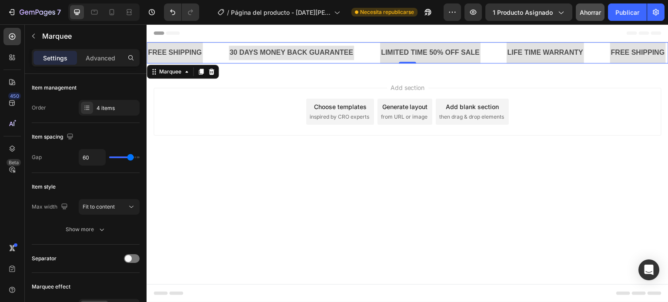
click at [220, 50] on div "FREE SHIPPING Text Block" at bounding box center [188, 52] width 82 height 21
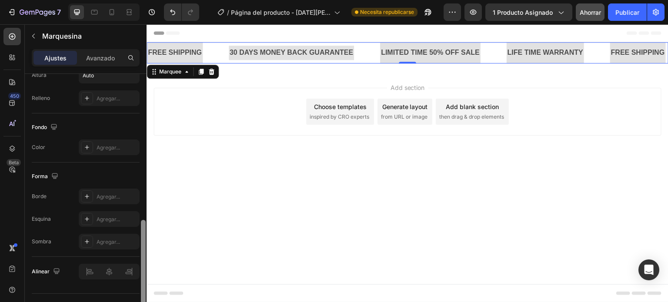
drag, startPoint x: 144, startPoint y: 114, endPoint x: 141, endPoint y: 264, distance: 150.1
click at [141, 264] on div at bounding box center [143, 270] width 5 height 100
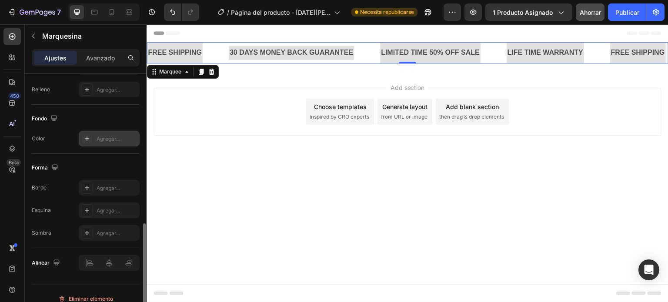
click at [90, 134] on div at bounding box center [87, 139] width 12 height 12
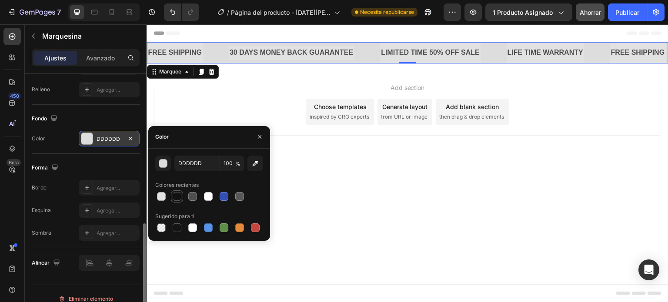
click at [181, 197] on div at bounding box center [177, 196] width 9 height 9
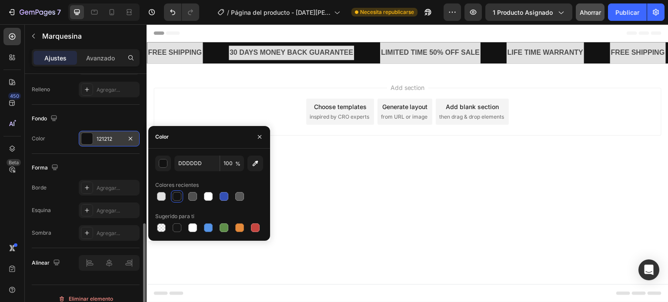
click at [348, 161] on div "Add section Choose templates inspired by CRO experts Generate layout from URL o…" at bounding box center [408, 123] width 522 height 107
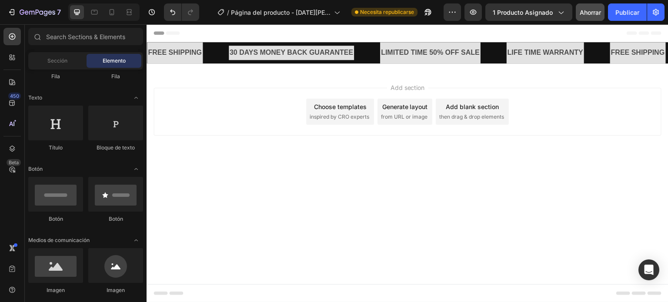
click at [286, 159] on div "Add section Choose templates inspired by CRO experts Generate layout from URL o…" at bounding box center [408, 123] width 522 height 107
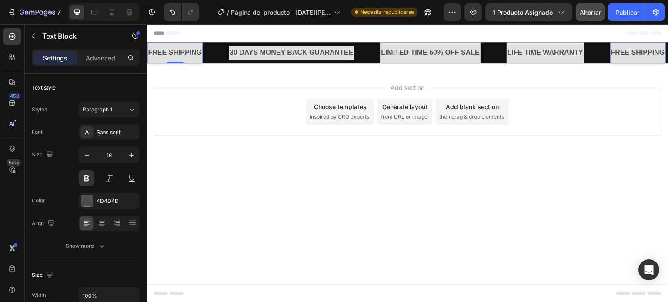
click at [192, 47] on div "FREE SHIPPING" at bounding box center [175, 53] width 56 height 14
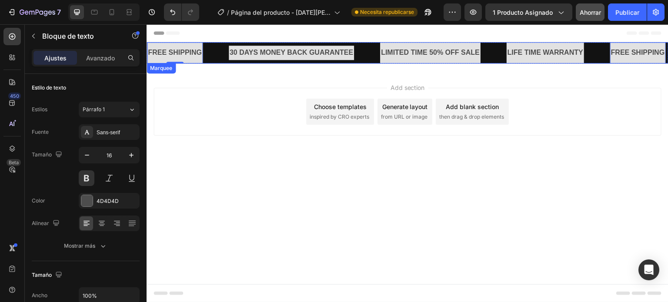
click at [370, 49] on div "30 DAYS MONEY BACK GUARANTEE Text Block" at bounding box center [305, 53] width 152 height 14
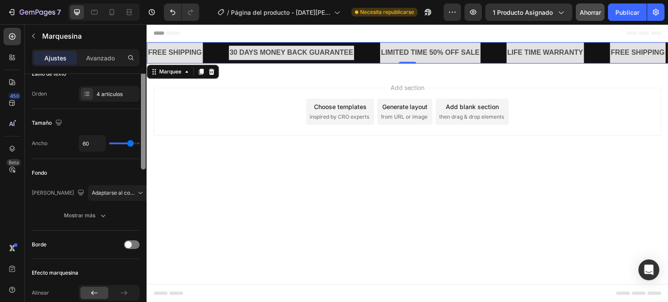
scroll to position [19, 0]
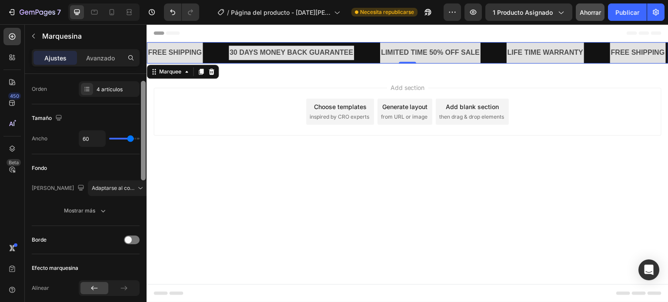
drag, startPoint x: 290, startPoint y: 149, endPoint x: 151, endPoint y: 206, distance: 150.2
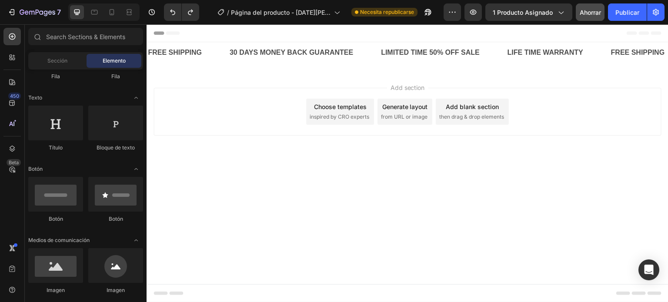
click at [268, 194] on body "Header FREE SHIPPING Text Block 30 DAYS MONEY BACK GUARANTEE Text Block LIMITED…" at bounding box center [408, 163] width 522 height 278
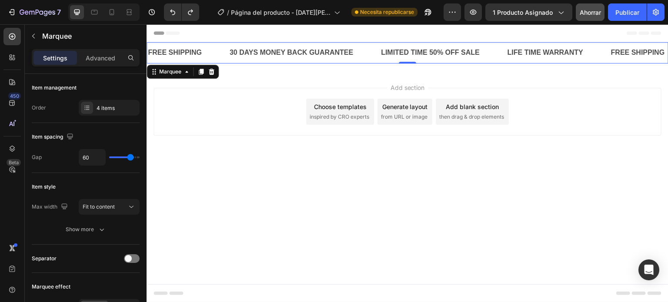
click at [224, 57] on div "FREE SHIPPING Text Block" at bounding box center [188, 52] width 82 height 21
click at [219, 50] on div "FREE SHIPPING Text Block" at bounding box center [188, 52] width 82 height 21
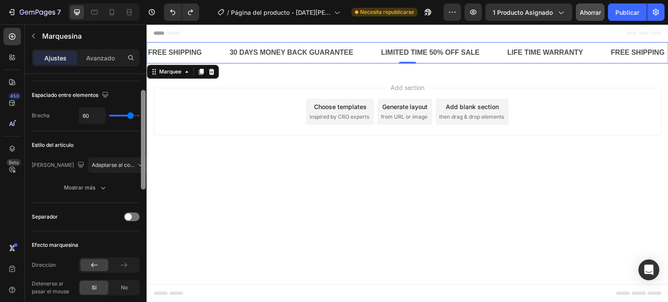
drag, startPoint x: 291, startPoint y: 120, endPoint x: 154, endPoint y: 152, distance: 140.2
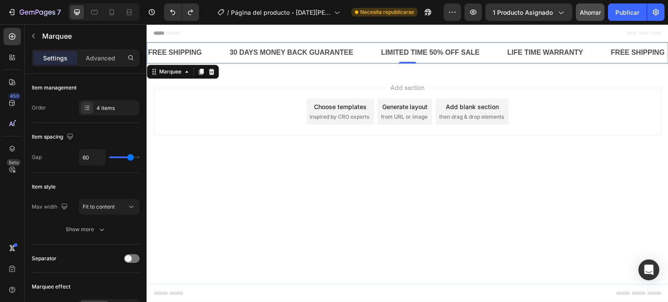
click at [210, 51] on div "FREE SHIPPING Text Block" at bounding box center [188, 52] width 82 height 21
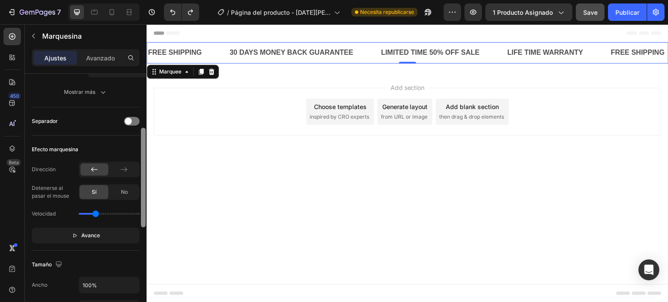
scroll to position [140, 0]
drag, startPoint x: 289, startPoint y: 135, endPoint x: 151, endPoint y: 205, distance: 155.0
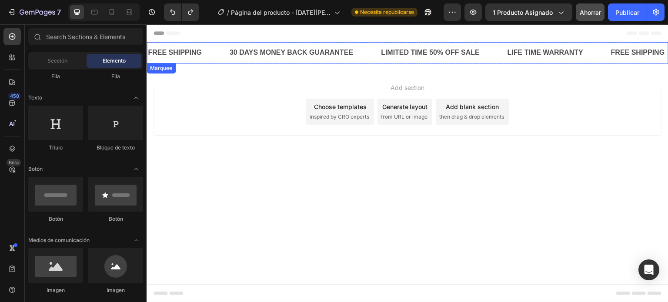
click at [219, 47] on div "FREE SHIPPING Text Block" at bounding box center [188, 52] width 82 height 21
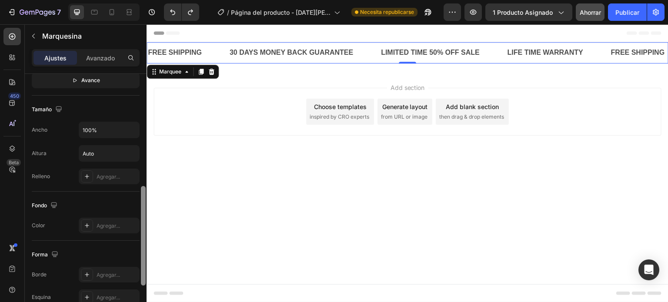
scroll to position [298, 0]
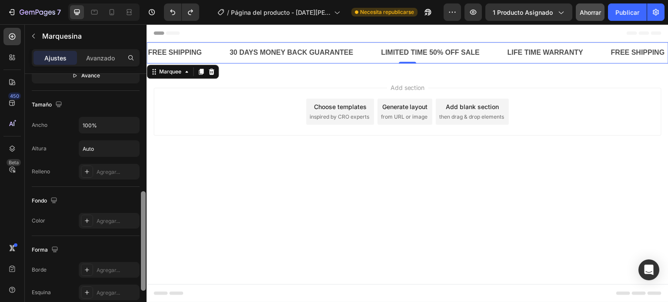
drag, startPoint x: 291, startPoint y: 169, endPoint x: 147, endPoint y: 265, distance: 172.4
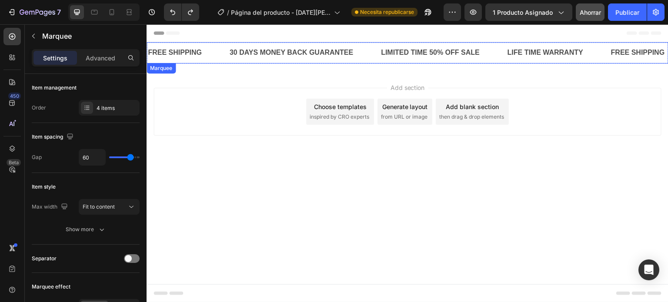
click at [217, 47] on div "FREE SHIPPING Text Block" at bounding box center [188, 52] width 82 height 21
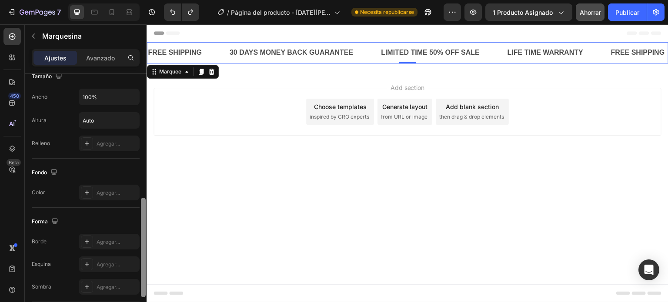
scroll to position [323, 0]
drag, startPoint x: 145, startPoint y: 158, endPoint x: 143, endPoint y: 285, distance: 127.5
click at [143, 285] on div at bounding box center [143, 251] width 5 height 100
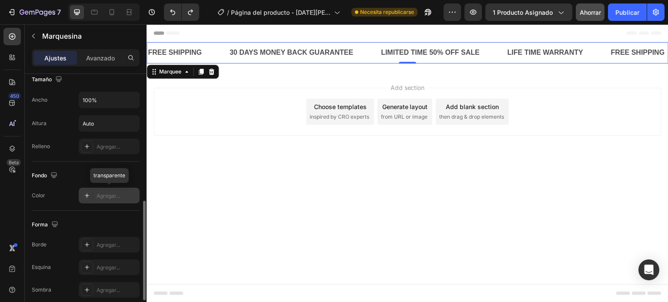
click at [118, 197] on font "Agregar..." at bounding box center [108, 196] width 23 height 7
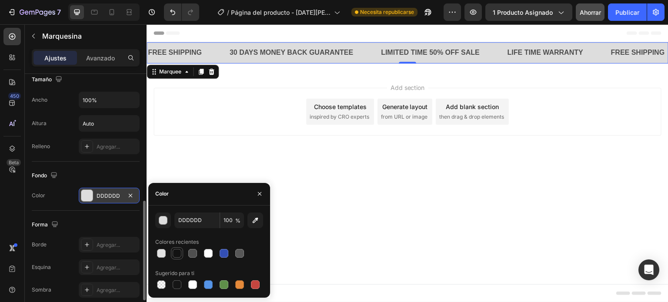
click at [180, 254] on div at bounding box center [177, 253] width 9 height 9
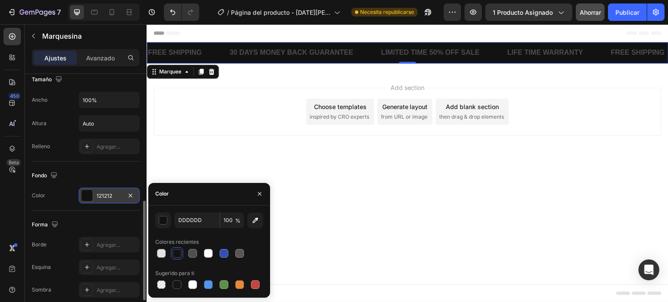
click at [238, 138] on div "Add section Choose templates inspired by CRO experts Generate layout from URL o…" at bounding box center [408, 123] width 522 height 107
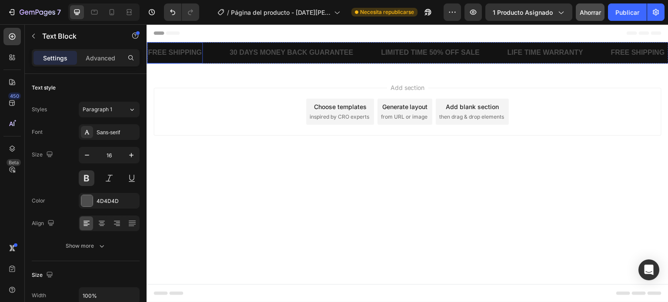
click at [187, 54] on div "FREE SHIPPING" at bounding box center [175, 53] width 56 height 14
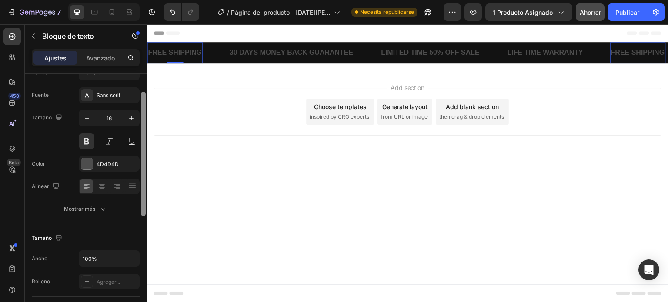
drag, startPoint x: 291, startPoint y: 138, endPoint x: 148, endPoint y: 152, distance: 143.3
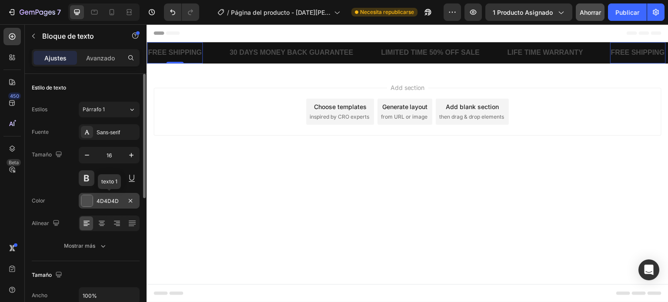
drag, startPoint x: 83, startPoint y: 197, endPoint x: 99, endPoint y: 201, distance: 16.7
click at [99, 201] on font "4D4D4D" at bounding box center [108, 201] width 22 height 7
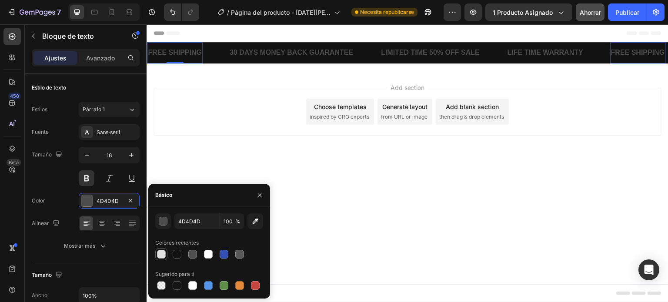
click at [163, 254] on div at bounding box center [161, 254] width 9 height 9
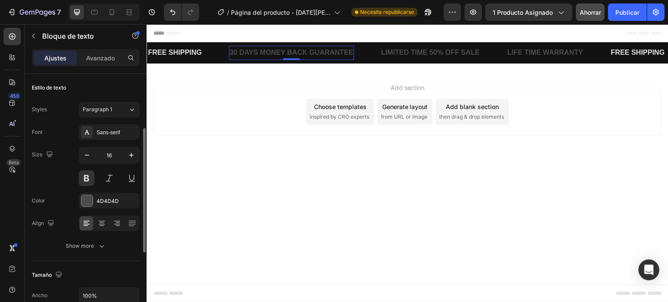
scroll to position [37, 0]
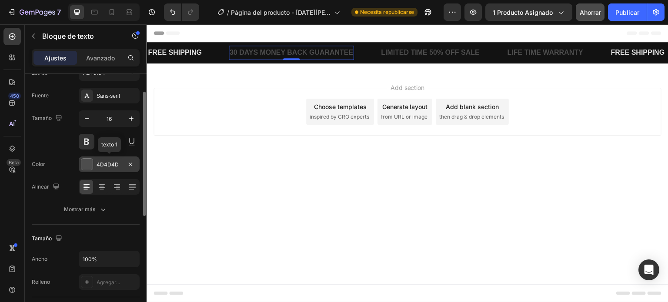
drag, startPoint x: 104, startPoint y: 164, endPoint x: 85, endPoint y: 163, distance: 19.2
click at [85, 163] on div at bounding box center [86, 164] width 11 height 11
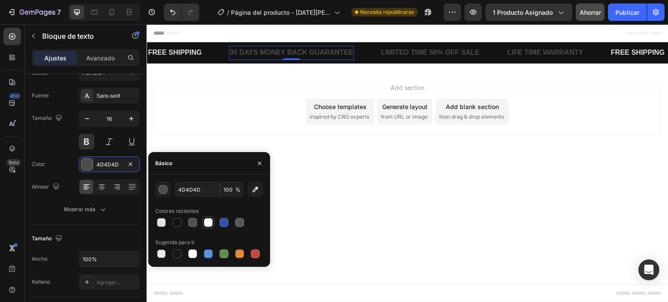
click at [210, 222] on div at bounding box center [208, 222] width 9 height 9
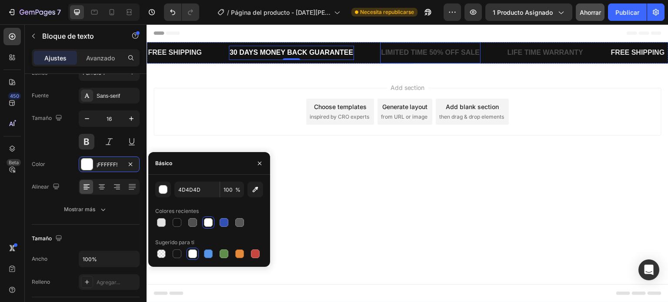
click at [408, 56] on div "LIMITED TIME 50% OFF SALE" at bounding box center [430, 53] width 100 height 14
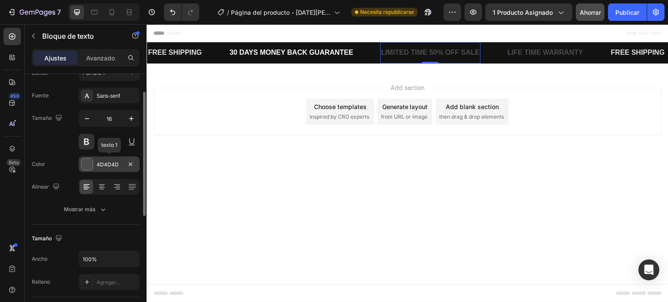
drag, startPoint x: 85, startPoint y: 167, endPoint x: 96, endPoint y: 167, distance: 10.5
click at [96, 167] on div "4D4D4D" at bounding box center [109, 165] width 61 height 16
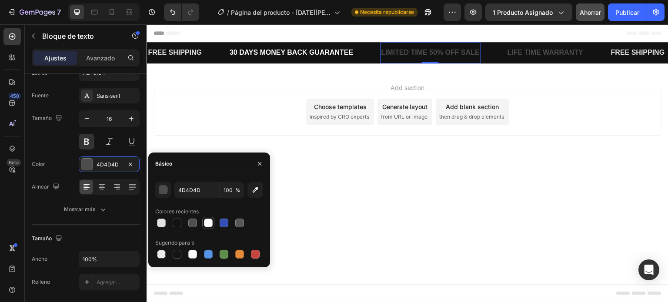
click at [211, 225] on div at bounding box center [208, 223] width 9 height 9
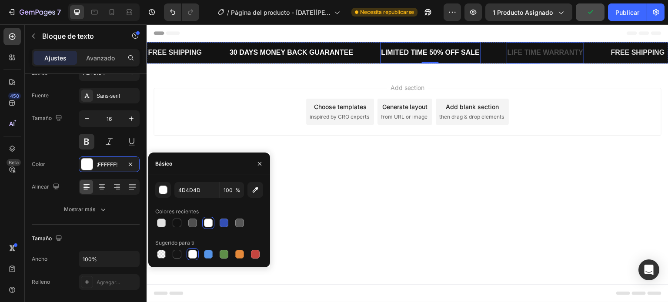
click at [528, 53] on div "LIFE TIME WARRANTY" at bounding box center [545, 53] width 77 height 14
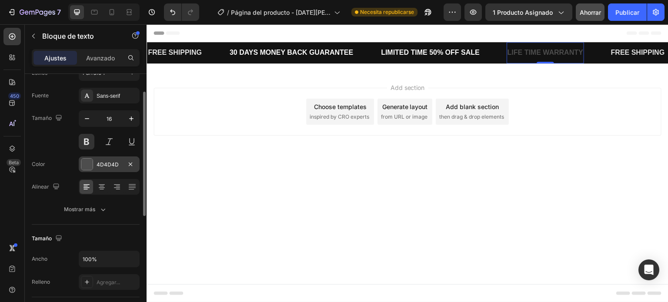
click at [113, 159] on div "4D4D4D" at bounding box center [109, 165] width 61 height 16
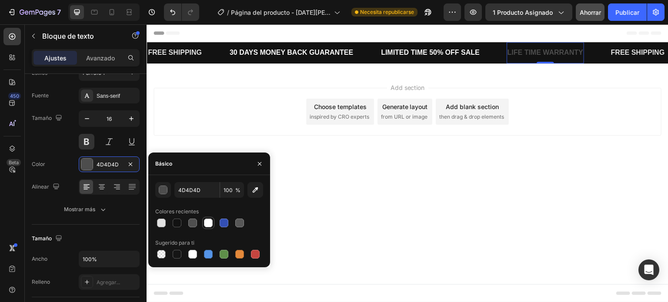
click at [209, 221] on div at bounding box center [208, 223] width 9 height 9
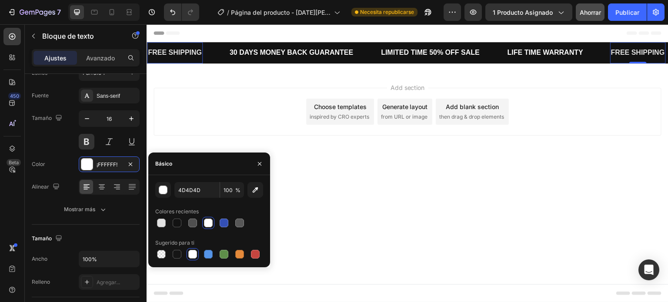
click at [631, 55] on div "FREE SHIPPING" at bounding box center [638, 53] width 56 height 14
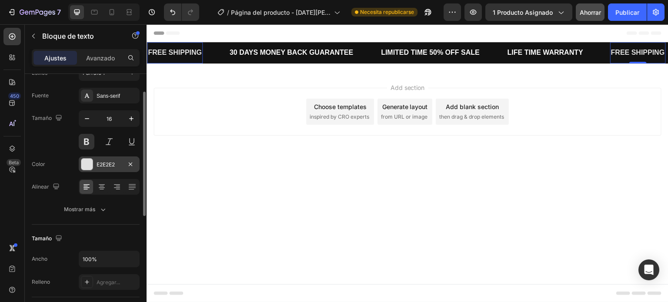
click at [89, 164] on div at bounding box center [86, 164] width 11 height 11
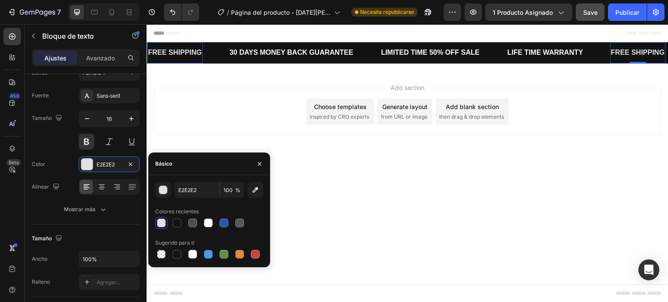
click at [170, 47] on div "FREE SHIPPING" at bounding box center [175, 53] width 56 height 14
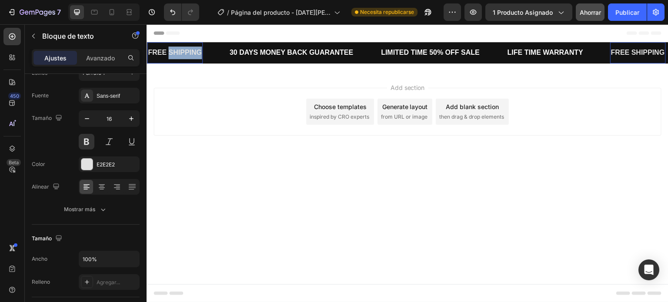
click at [170, 47] on p "FREE SHIPPING" at bounding box center [175, 53] width 54 height 13
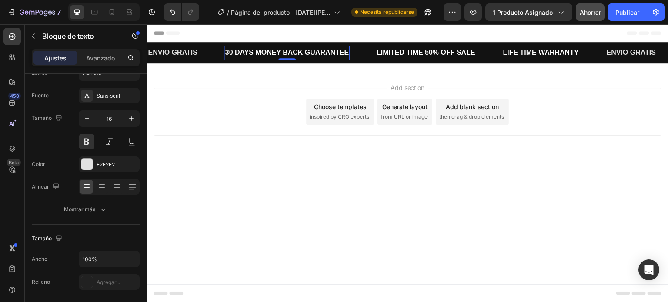
click at [267, 48] on div "30 DAYS MONEY BACK GUARANTEE" at bounding box center [287, 53] width 126 height 14
click at [269, 52] on div "30 DAYS MONEY BACK GUARANTEE" at bounding box center [287, 53] width 126 height 14
click at [269, 52] on p "30 DAYS MONEY BACK GUARANTEE" at bounding box center [287, 53] width 124 height 13
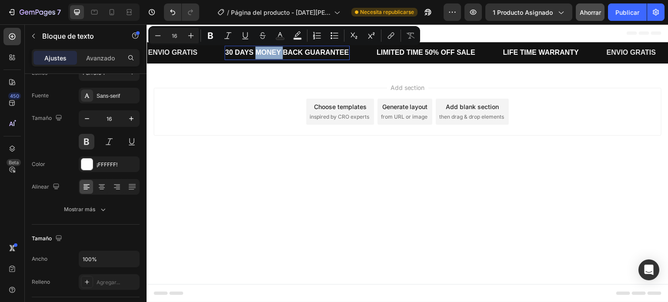
click at [270, 55] on p "30 DAYS MONEY BACK GUARANTEE" at bounding box center [287, 53] width 124 height 13
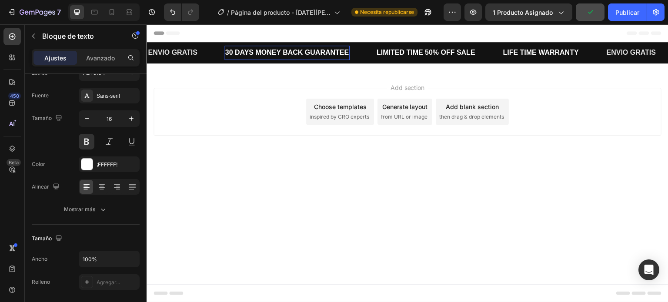
click at [270, 55] on p "30 DAYS MONEY BACK GUARANTEE" at bounding box center [287, 53] width 124 height 13
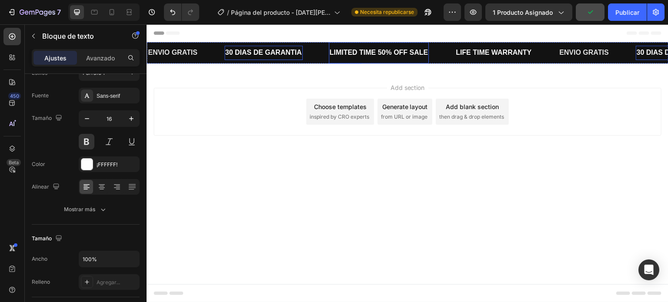
click at [354, 56] on div "LIMITED TIME 50% OFF SALE" at bounding box center [379, 53] width 100 height 14
click at [350, 47] on div "LIMITED TIME 50% OFF SALE" at bounding box center [379, 53] width 100 height 14
click at [350, 47] on p "LIMITED TIME 50% OFF SALE" at bounding box center [379, 53] width 99 height 13
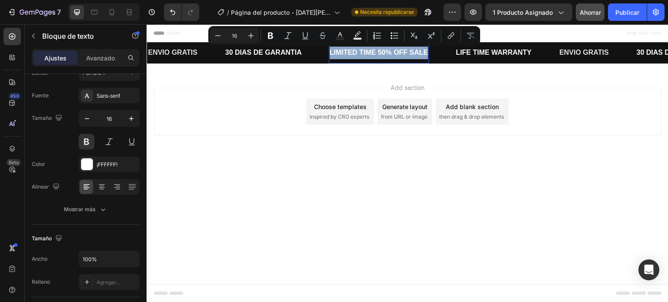
click at [350, 47] on p "LIMITED TIME 50% OFF SALE" at bounding box center [379, 53] width 99 height 13
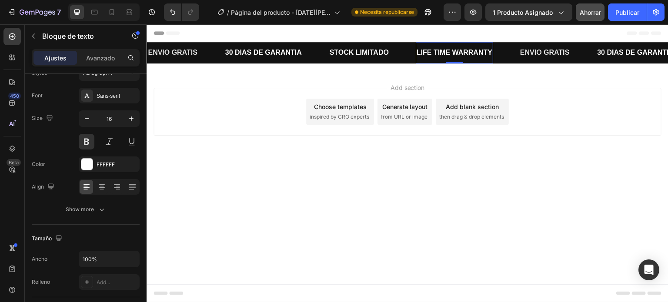
click at [445, 56] on div "LIFE TIME WARRANTY" at bounding box center [454, 53] width 77 height 14
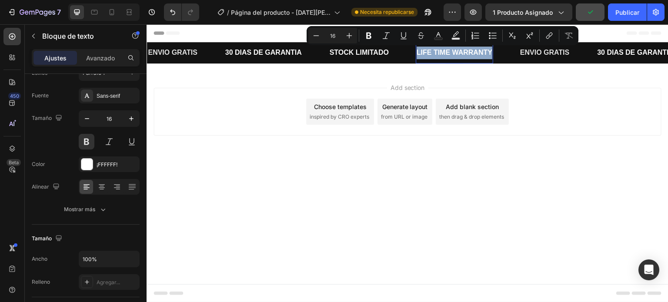
click at [445, 56] on p "LIFE TIME WARRANTY" at bounding box center [455, 53] width 76 height 13
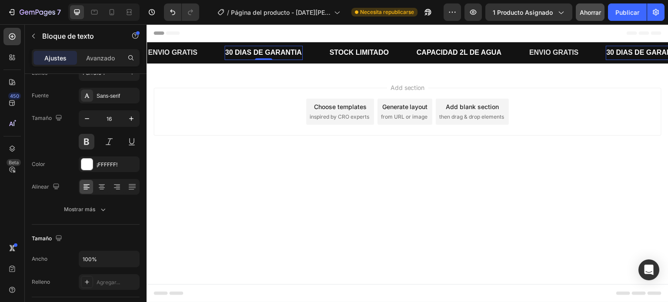
click at [263, 55] on p "30 DIAS DE GARANTIA" at bounding box center [263, 53] width 77 height 13
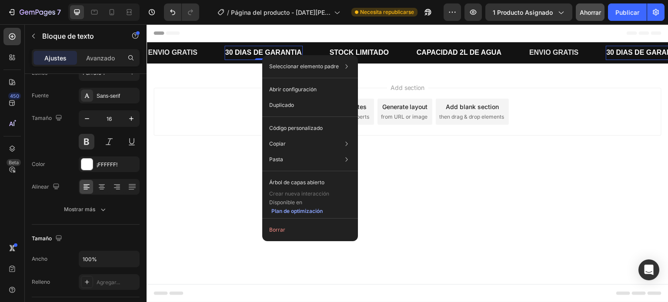
click at [263, 55] on div "Seleccionar elemento padre Sección Columna de la fila 1 Marquesina Bloque de te…" at bounding box center [310, 148] width 96 height 186
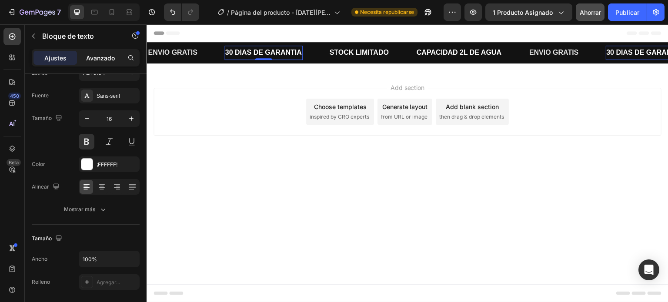
click at [106, 54] on font "Avanzado" at bounding box center [100, 57] width 29 height 7
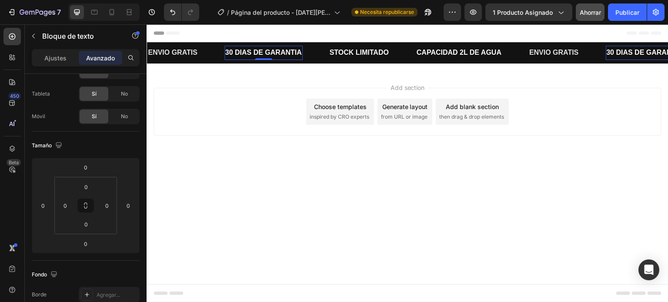
scroll to position [290, 0]
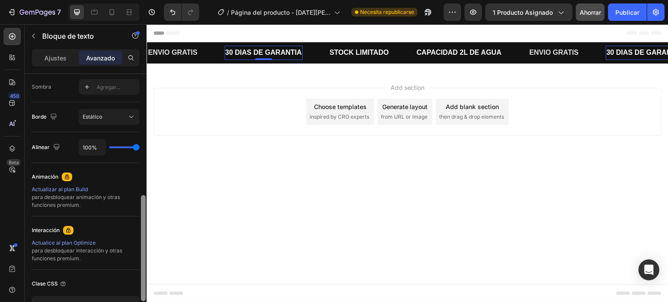
click at [140, 140] on div at bounding box center [143, 200] width 7 height 253
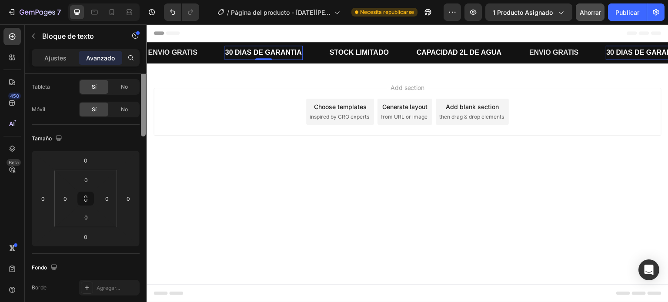
scroll to position [0, 0]
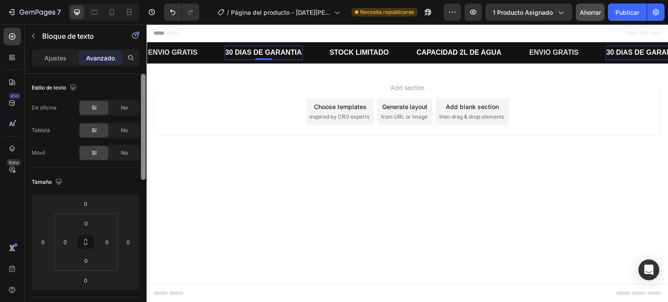
drag, startPoint x: 142, startPoint y: 222, endPoint x: 122, endPoint y: 69, distance: 154.8
click at [122, 69] on div "Ajustes Avanzado Estilo de texto De oficina Sí No Tableta Sí No Móvil Sí No Tam…" at bounding box center [86, 188] width 122 height 278
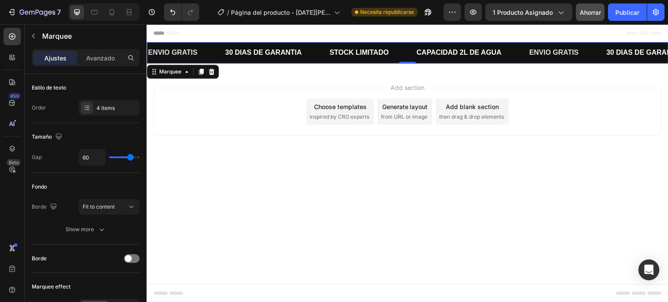
click at [202, 50] on div "ENVIO GRATIS Text Block" at bounding box center [185, 52] width 77 height 21
click at [208, 55] on div "ENVIO GRATIS Text Block" at bounding box center [185, 52] width 77 height 21
click at [255, 50] on p "30 DIAS DE GARANTIA" at bounding box center [263, 53] width 77 height 13
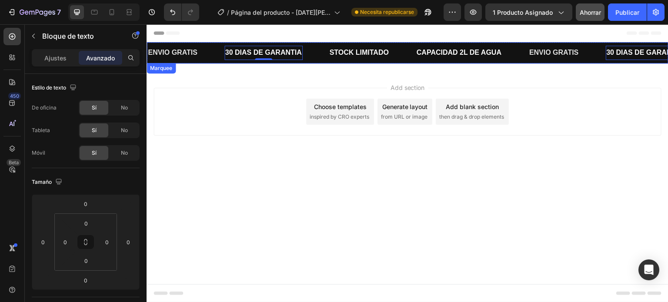
click at [331, 49] on p "STOCK LIMITADO" at bounding box center [359, 53] width 59 height 13
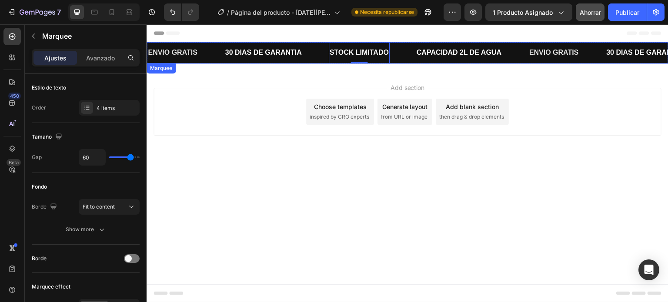
click at [397, 53] on div "STOCK LIMITADO Text Block 0" at bounding box center [372, 52] width 87 height 21
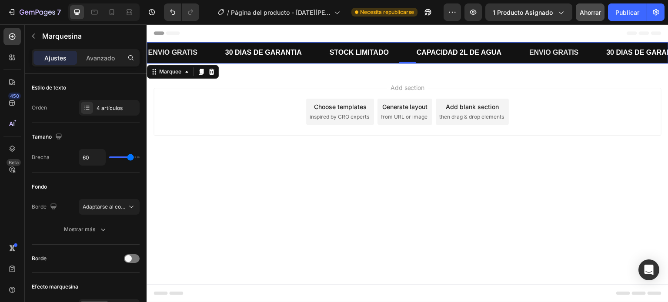
click at [397, 53] on div "STOCK LIMITADO Text Block" at bounding box center [372, 52] width 87 height 21
click at [408, 51] on div "STOCK LIMITADO Text Block" at bounding box center [372, 52] width 87 height 21
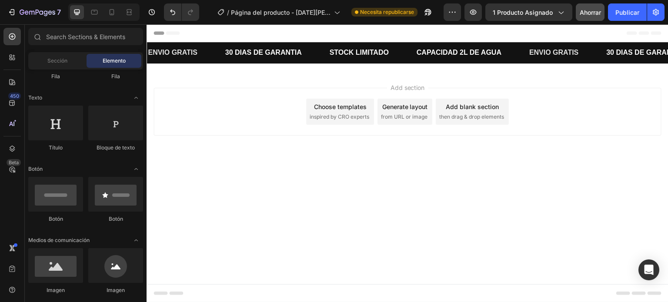
click at [403, 40] on div "Header" at bounding box center [408, 32] width 508 height 17
click at [402, 33] on div "Header" at bounding box center [408, 32] width 508 height 17
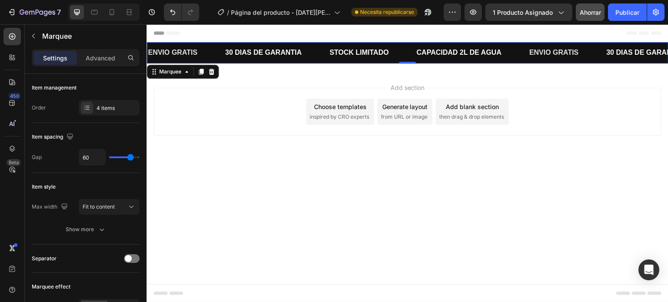
click at [513, 50] on div "CAPACIDAD 2L DE AGUA Text Block" at bounding box center [472, 52] width 113 height 21
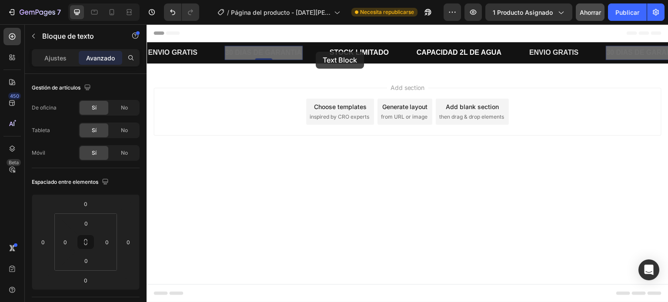
drag, startPoint x: 268, startPoint y: 50, endPoint x: 316, endPoint y: 52, distance: 47.9
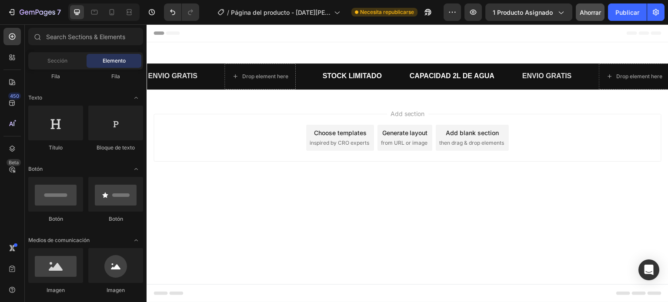
click at [266, 110] on div "Add section Choose templates inspired by CRO experts Generate layout from URL o…" at bounding box center [408, 150] width 522 height 107
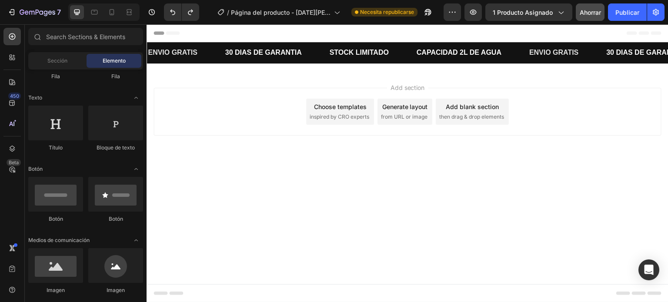
click at [227, 31] on div "Header" at bounding box center [408, 32] width 508 height 17
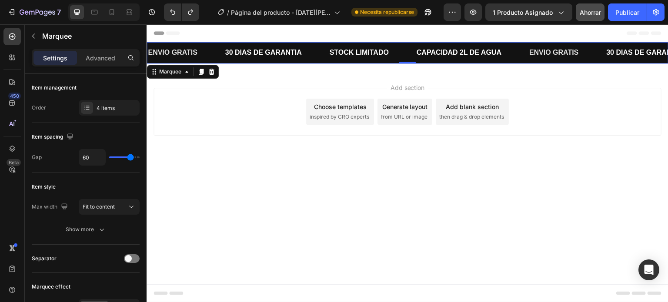
click at [316, 56] on div "30 DIAS DE GARANTIA Text Block" at bounding box center [276, 53] width 104 height 14
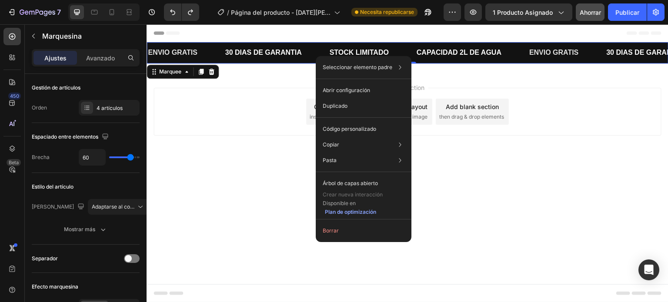
click at [316, 56] on div "Seleccionar elemento padre Sección Columna de la fila 1 Marquesina Abrir config…" at bounding box center [364, 149] width 96 height 186
click at [349, 53] on p "STOCK LIMITADO" at bounding box center [359, 53] width 59 height 13
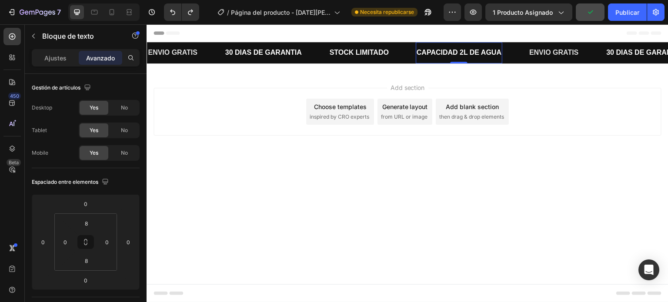
click at [431, 56] on p "CAPACIDAD 2L DE AGUA" at bounding box center [459, 53] width 85 height 13
click at [459, 50] on p "CAPACIDAD 2L DE AGUA" at bounding box center [459, 53] width 85 height 13
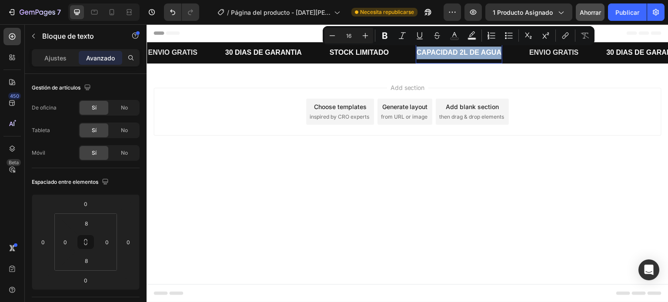
click at [448, 53] on p "CAPACIDAD 2L DE AGUA" at bounding box center [459, 53] width 85 height 13
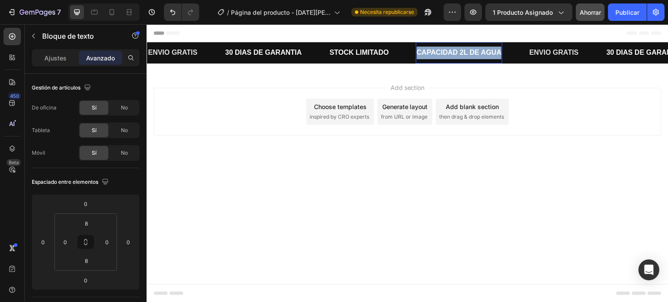
click at [448, 53] on p "CAPACIDAD 2L DE AGUA" at bounding box center [459, 53] width 85 height 13
click at [483, 53] on strong "Capacidad máxima: 2L" at bounding box center [454, 52] width 75 height 7
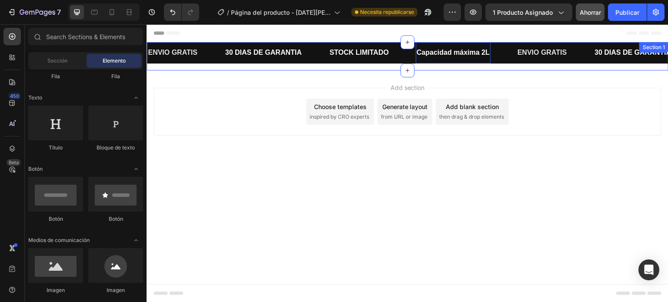
click at [511, 92] on div "Add section Choose templates inspired by CRO experts Generate layout from URL o…" at bounding box center [408, 112] width 508 height 48
click at [464, 61] on div "Capacidad máxima 2L Text Block" at bounding box center [453, 52] width 75 height 21
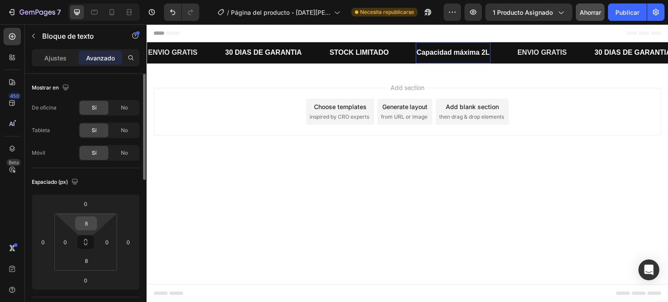
click at [87, 224] on input "8" at bounding box center [85, 223] width 17 height 13
type input "0"
click at [87, 263] on input "8" at bounding box center [85, 260] width 17 height 13
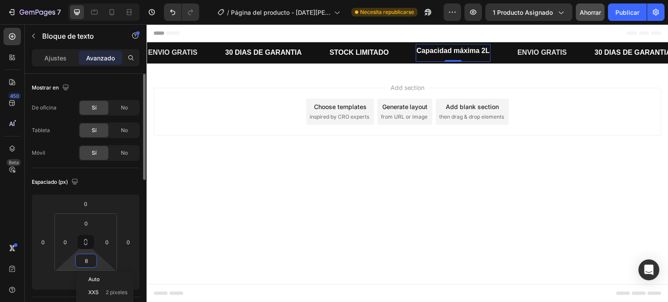
type input "0"
click at [311, 241] on body "Header ENVIO GRATIS Text Block 30 DIAS DE GARANTIA Text Block STOCK LIMITADO Te…" at bounding box center [408, 163] width 522 height 278
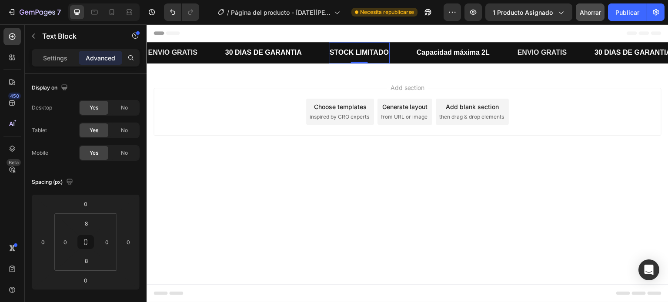
click at [351, 48] on p "STOCK LIMITADO" at bounding box center [359, 53] width 59 height 13
click at [279, 56] on p "30 DIAS DE GARANTIA" at bounding box center [263, 53] width 77 height 13
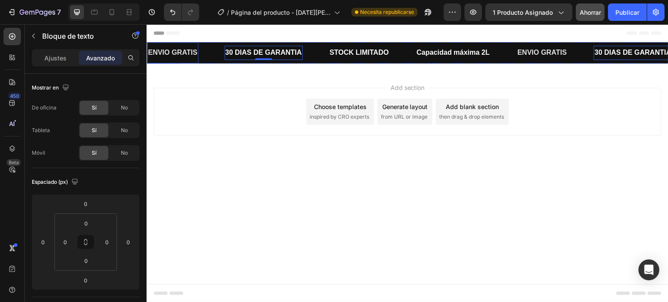
click at [189, 43] on div "ENVIO GRATIS Text Block" at bounding box center [172, 52] width 51 height 21
click at [623, 47] on p "30 DIAS DE GARANTIA" at bounding box center [633, 53] width 77 height 13
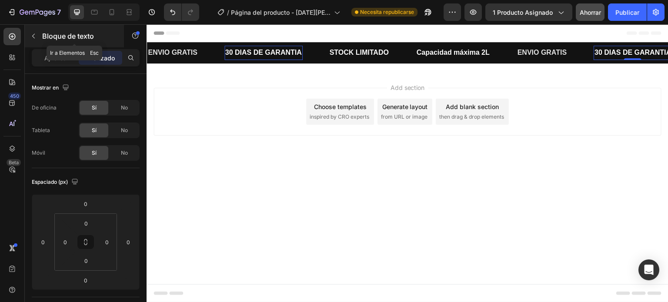
click at [40, 37] on button "button" at bounding box center [34, 36] width 14 height 14
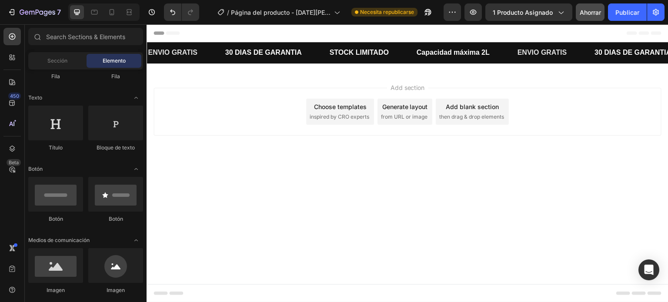
click at [184, 115] on div "Add section Choose templates inspired by CRO experts Generate layout from URL o…" at bounding box center [408, 112] width 508 height 48
click at [10, 39] on icon at bounding box center [12, 36] width 7 height 7
click at [46, 53] on div "Sección Elemento" at bounding box center [85, 60] width 115 height 17
click at [50, 59] on font "Sección" at bounding box center [57, 60] width 20 height 7
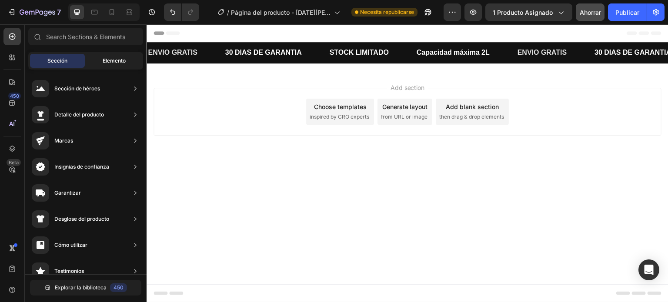
click at [123, 62] on font "Elemento" at bounding box center [114, 60] width 23 height 7
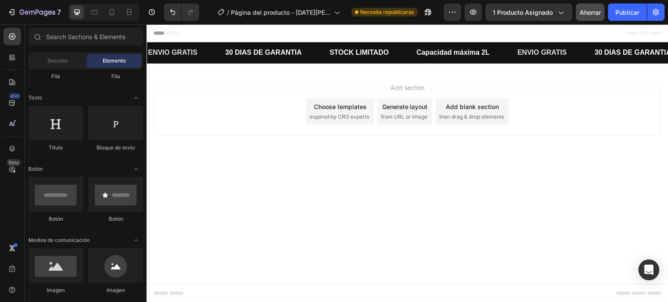
drag, startPoint x: 69, startPoint y: 63, endPoint x: 47, endPoint y: 68, distance: 22.8
click at [47, 68] on div "Sección Elemento" at bounding box center [85, 60] width 115 height 17
click at [54, 57] on div "Sección" at bounding box center [57, 61] width 55 height 14
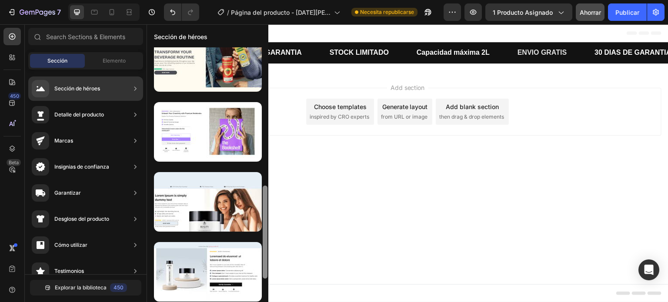
scroll to position [421, 0]
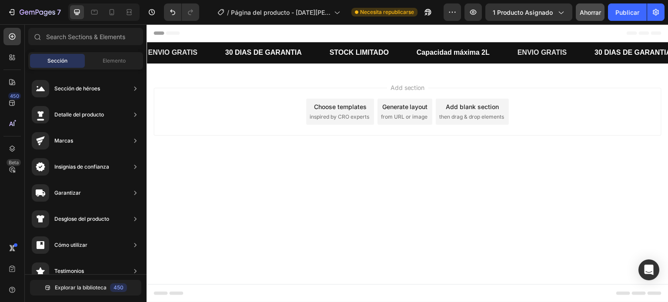
drag, startPoint x: 413, startPoint y: 97, endPoint x: 268, endPoint y: 233, distance: 198.5
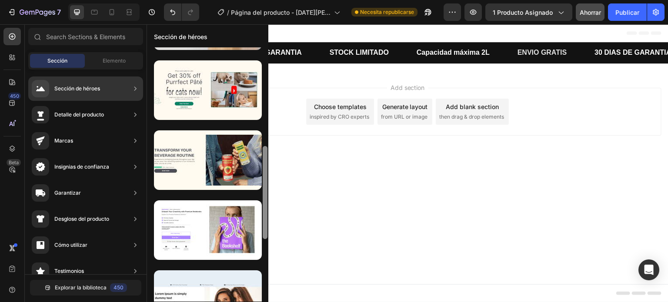
scroll to position [0, 0]
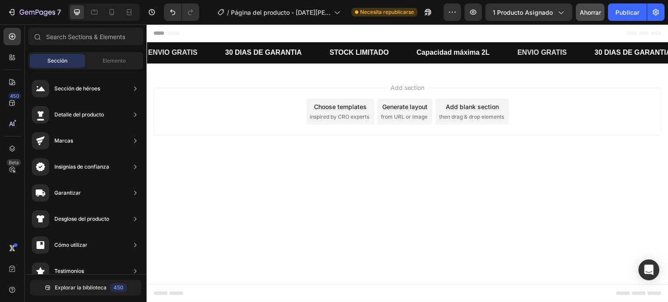
drag, startPoint x: 413, startPoint y: 88, endPoint x: 275, endPoint y: 201, distance: 178.0
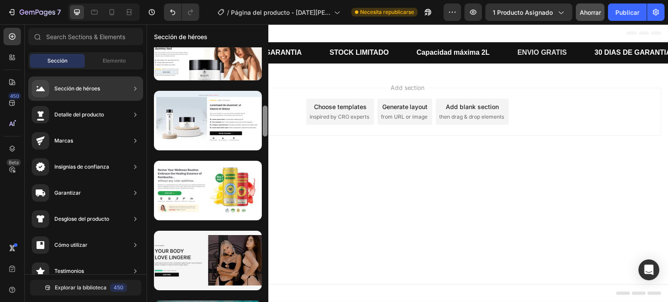
scroll to position [612, 0]
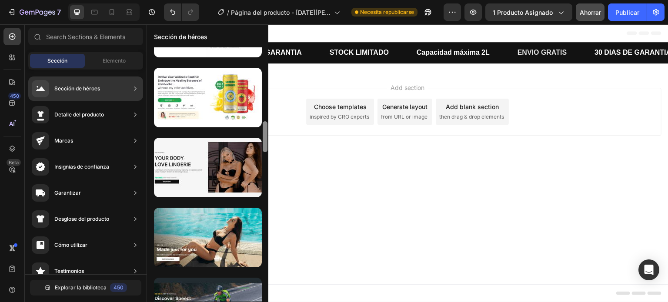
drag, startPoint x: 264, startPoint y: 67, endPoint x: 263, endPoint y: 140, distance: 73.1
click at [263, 140] on div at bounding box center [265, 136] width 5 height 31
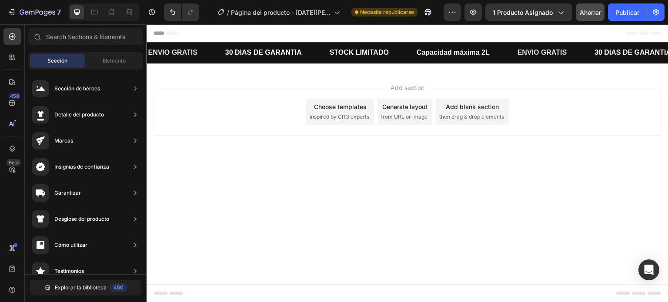
scroll to position [0, 0]
drag, startPoint x: 411, startPoint y: 160, endPoint x: 264, endPoint y: 167, distance: 147.2
drag, startPoint x: 411, startPoint y: 185, endPoint x: 257, endPoint y: 255, distance: 169.0
click at [110, 65] on div "Elemento" at bounding box center [114, 61] width 55 height 14
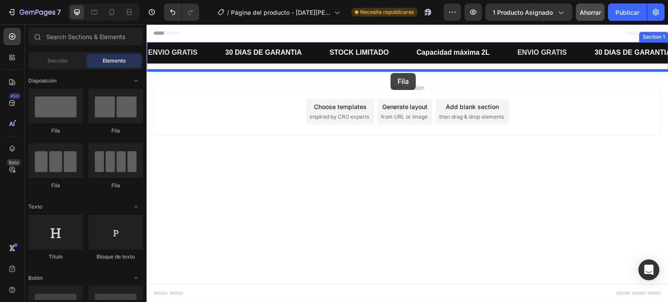
drag, startPoint x: 256, startPoint y: 143, endPoint x: 391, endPoint y: 74, distance: 150.9
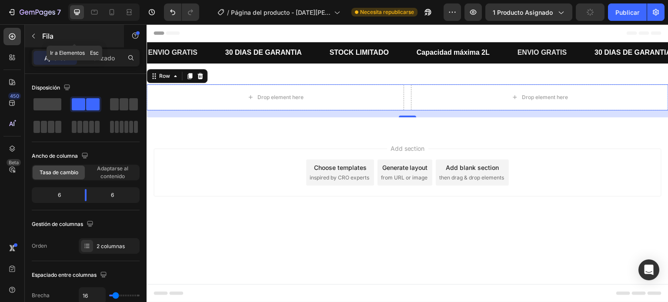
click at [34, 33] on icon "button" at bounding box center [33, 36] width 7 height 7
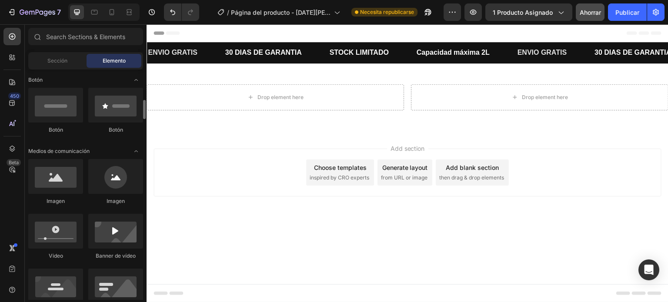
scroll to position [211, 0]
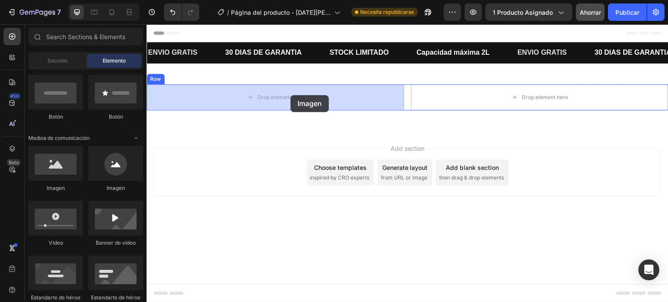
drag, startPoint x: 204, startPoint y: 189, endPoint x: 290, endPoint y: 96, distance: 126.8
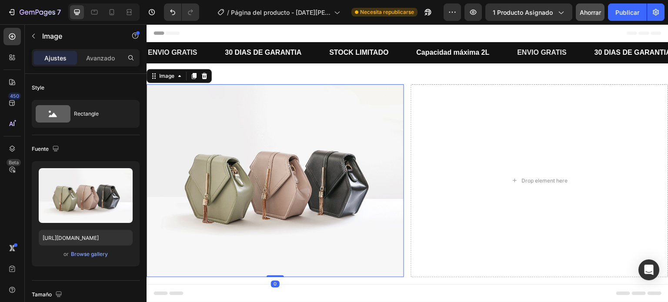
click at [261, 93] on img at bounding box center [275, 180] width 257 height 193
click at [108, 60] on font "Avanzado" at bounding box center [100, 57] width 29 height 7
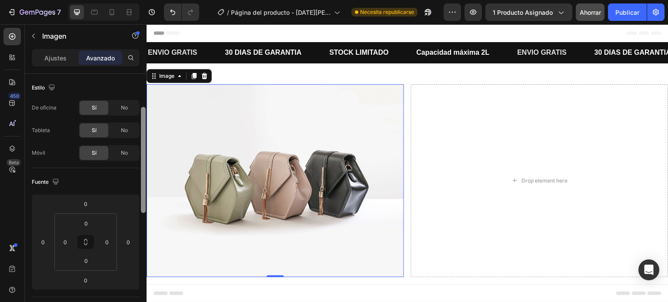
scroll to position [33, 0]
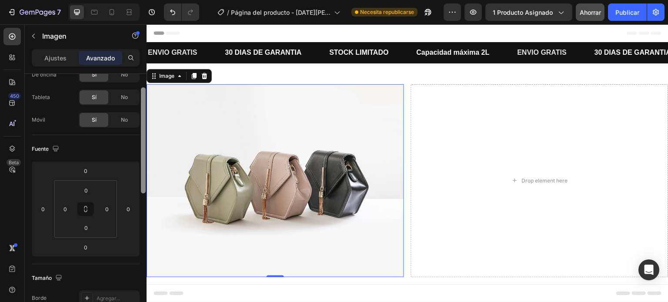
drag, startPoint x: 289, startPoint y: 123, endPoint x: 149, endPoint y: 155, distance: 144.0
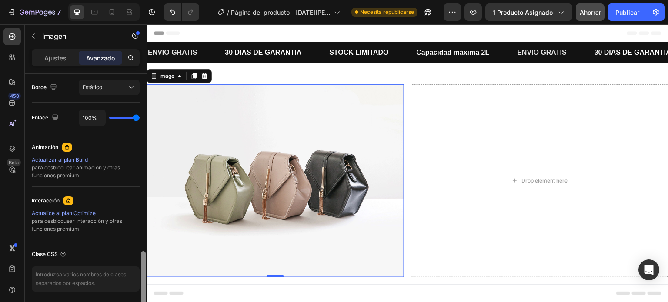
scroll to position [350, 0]
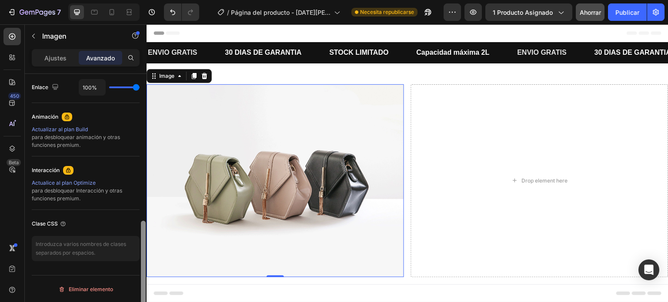
drag, startPoint x: 143, startPoint y: 142, endPoint x: 145, endPoint y: 251, distance: 108.8
click at [145, 251] on div at bounding box center [143, 274] width 5 height 106
type input "100"
drag, startPoint x: 133, startPoint y: 87, endPoint x: 144, endPoint y: 89, distance: 11.5
click at [140, 88] on input "range" at bounding box center [124, 88] width 30 height 2
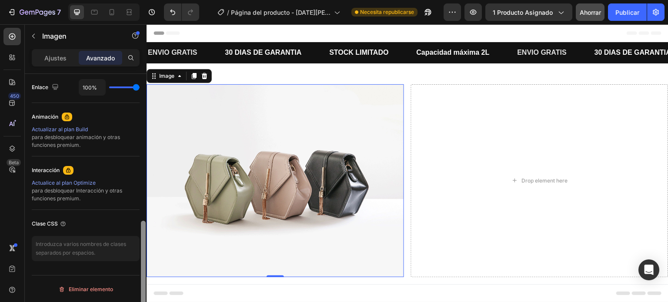
scroll to position [334, 0]
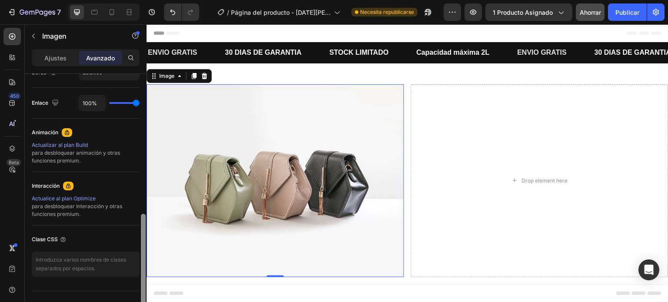
drag, startPoint x: 289, startPoint y: 273, endPoint x: 166, endPoint y: 157, distance: 169.2
click at [350, 94] on img at bounding box center [275, 180] width 257 height 193
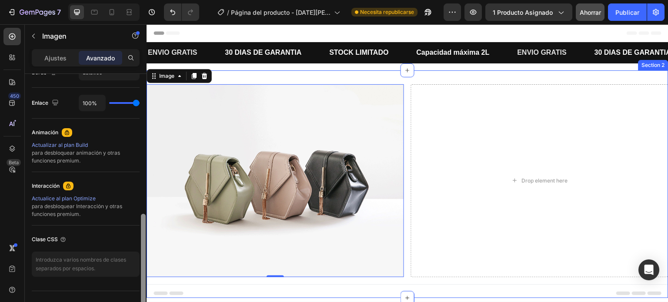
click at [347, 76] on div "Image 0 Drop element here Row Section 2" at bounding box center [408, 184] width 522 height 228
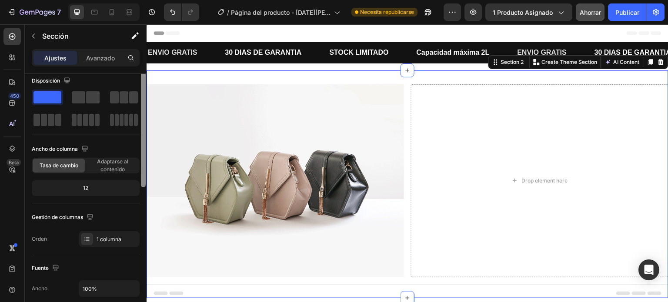
scroll to position [0, 0]
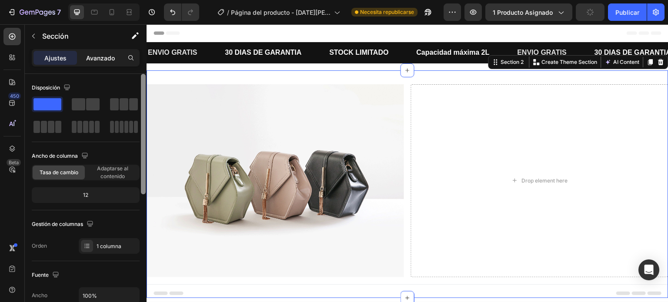
click at [101, 56] on font "Avanzado" at bounding box center [100, 57] width 29 height 7
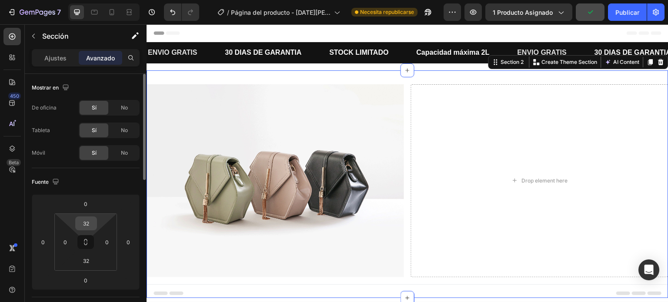
click at [92, 219] on input "32" at bounding box center [85, 223] width 17 height 13
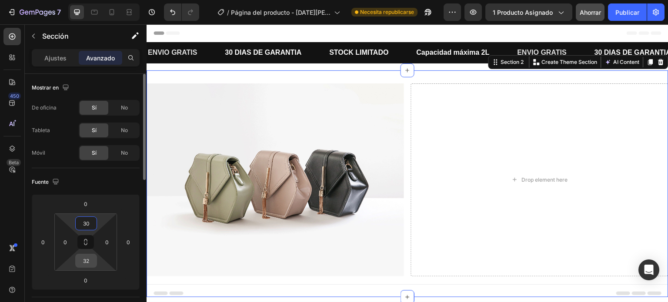
type input "30"
click at [90, 255] on input "32" at bounding box center [85, 260] width 17 height 13
type input "3"
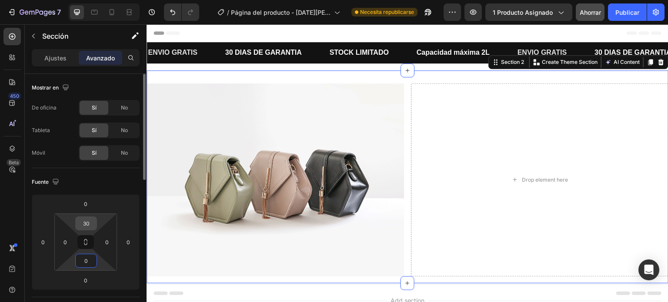
type input "0"
click at [92, 222] on input "30" at bounding box center [85, 223] width 17 height 13
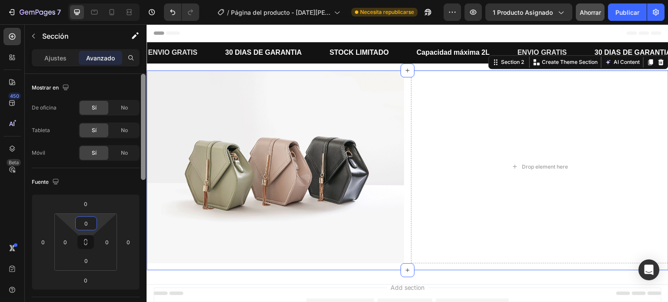
drag, startPoint x: 143, startPoint y: 91, endPoint x: 142, endPoint y: 74, distance: 16.6
click at [142, 74] on div at bounding box center [143, 127] width 5 height 106
type input "0"
click at [50, 57] on font "Ajustes" at bounding box center [55, 57] width 22 height 7
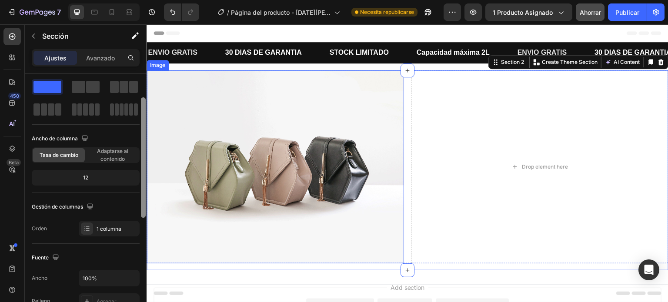
scroll to position [28, 0]
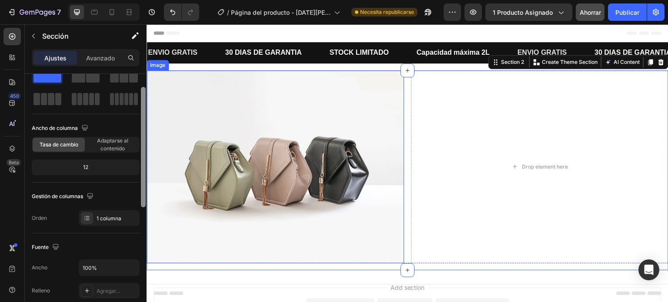
drag, startPoint x: 291, startPoint y: 137, endPoint x: 150, endPoint y: 144, distance: 141.1
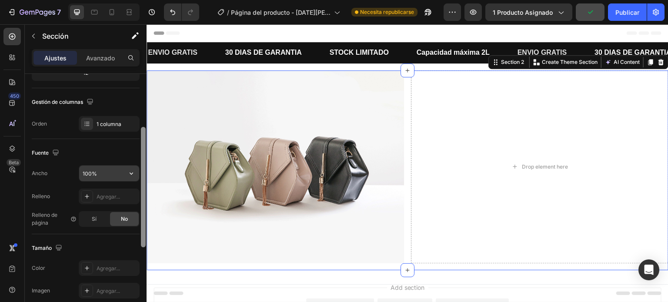
scroll to position [118, 0]
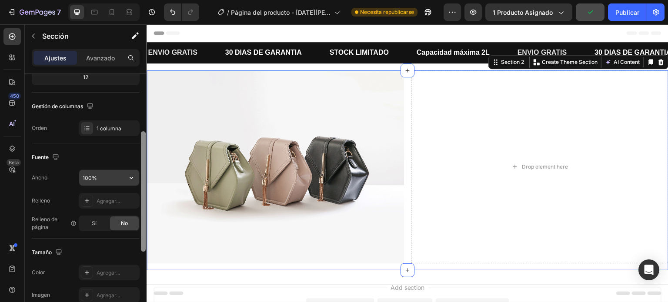
click at [104, 170] on input "100%" at bounding box center [109, 178] width 60 height 16
click at [136, 175] on icon "button" at bounding box center [131, 178] width 9 height 9
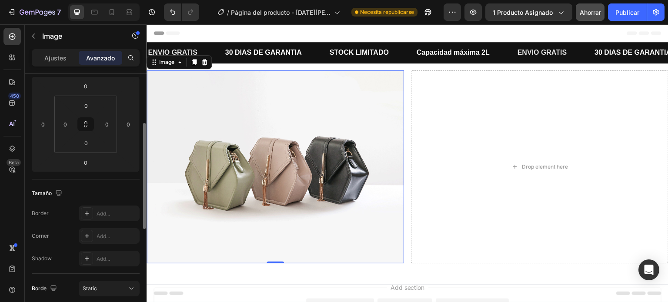
click at [238, 83] on img at bounding box center [275, 166] width 257 height 193
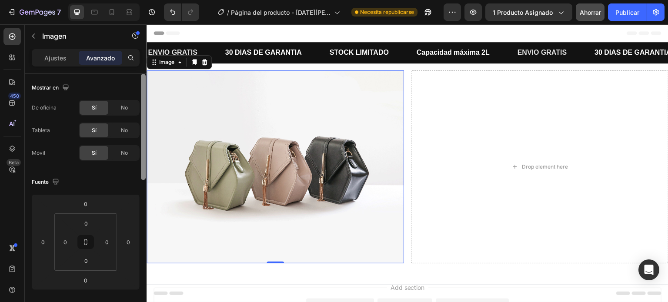
drag, startPoint x: 289, startPoint y: 152, endPoint x: 152, endPoint y: 80, distance: 154.9
drag, startPoint x: 142, startPoint y: 87, endPoint x: 143, endPoint y: 48, distance: 38.7
click at [143, 48] on div "Sections(18) Elementos(84) Sección Elemento Sección de héroes Detalle del produ…" at bounding box center [86, 163] width 122 height 278
click at [143, 48] on div "Imagen" at bounding box center [86, 36] width 122 height 25
drag, startPoint x: 290, startPoint y: 73, endPoint x: 148, endPoint y: 94, distance: 143.3
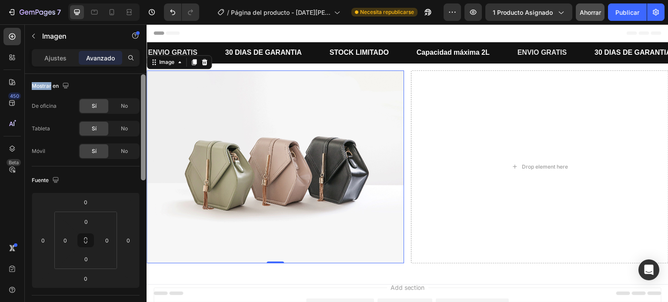
drag, startPoint x: 290, startPoint y: 116, endPoint x: 158, endPoint y: 204, distance: 158.6
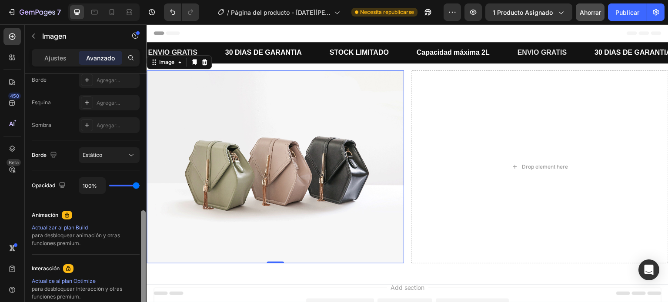
scroll to position [240, 0]
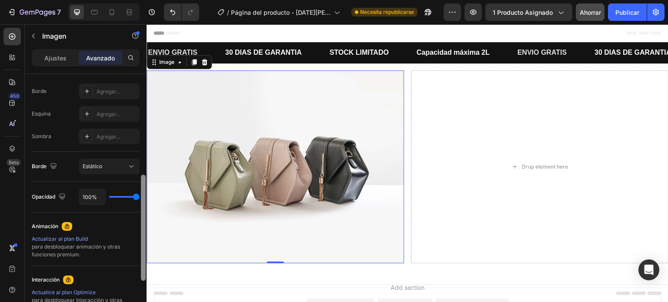
click at [200, 120] on img at bounding box center [275, 166] width 257 height 193
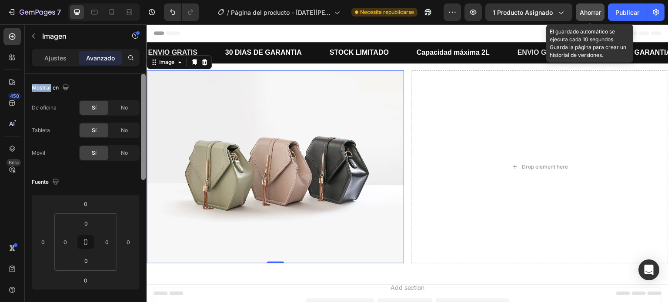
click at [597, 13] on font "Ahorrar" at bounding box center [590, 12] width 21 height 7
